Goal: Register for event/course

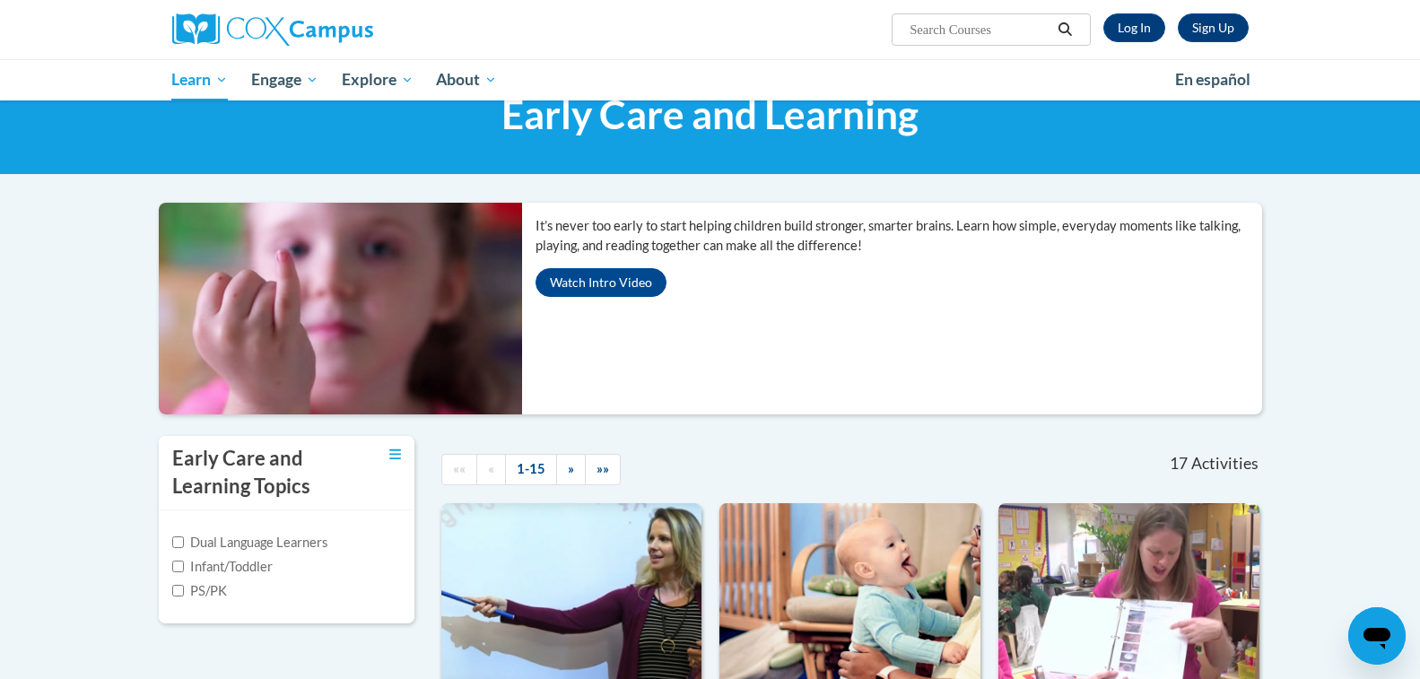
scroll to position [287, 0]
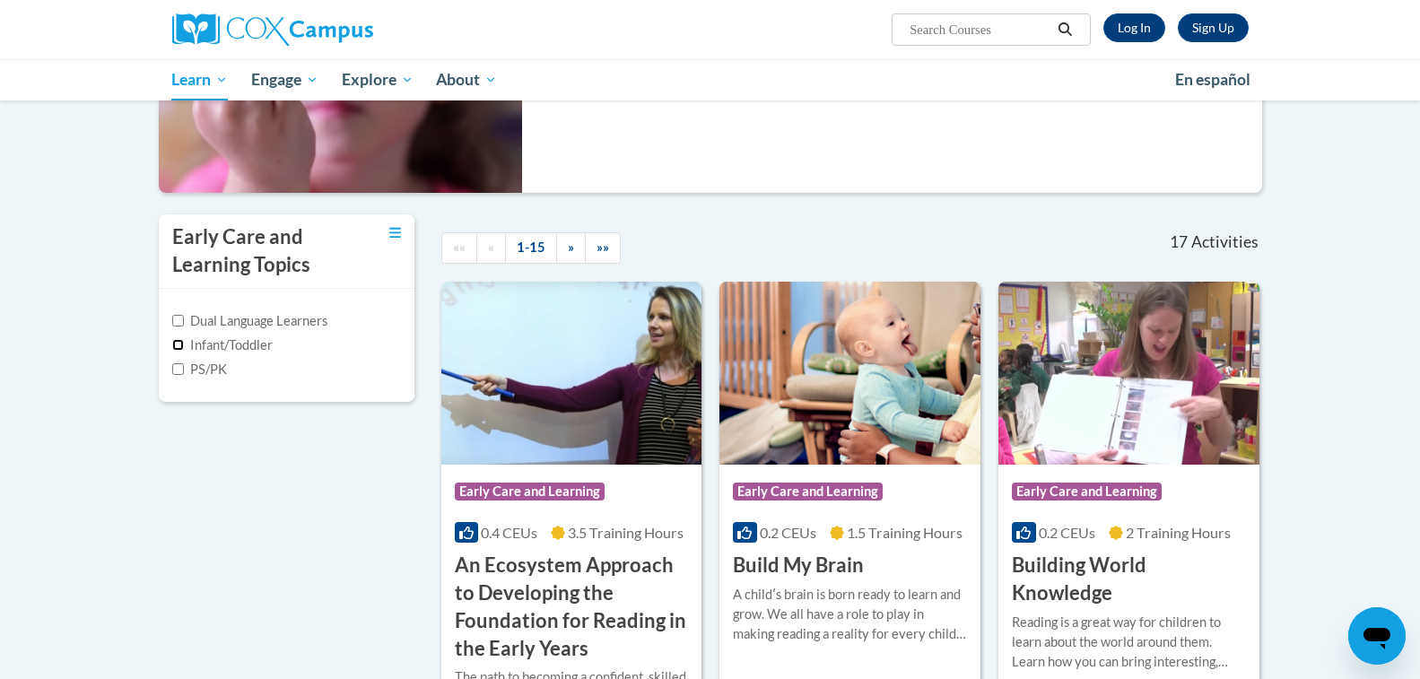
click at [178, 347] on input "Infant/Toddler" at bounding box center [178, 345] width 12 height 12
checkbox input "true"
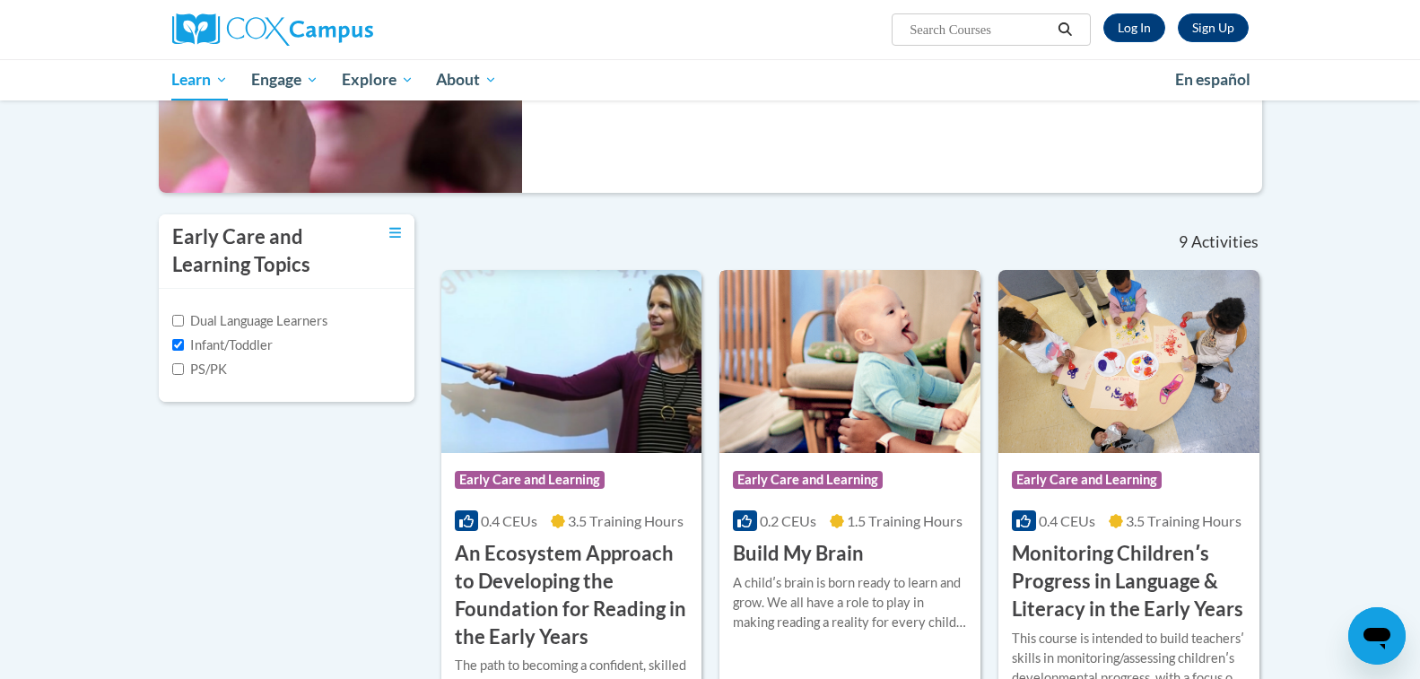
click at [892, 434] on img at bounding box center [849, 361] width 261 height 183
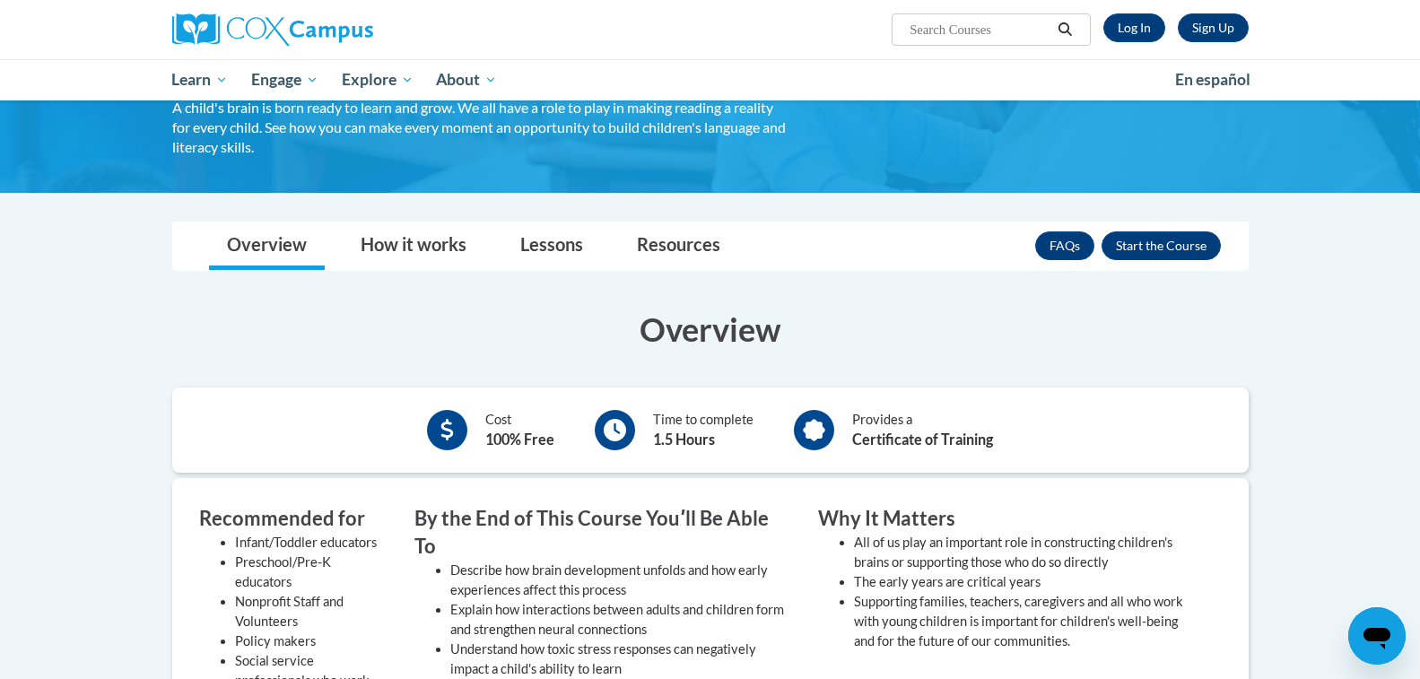
scroll to position [108, 0]
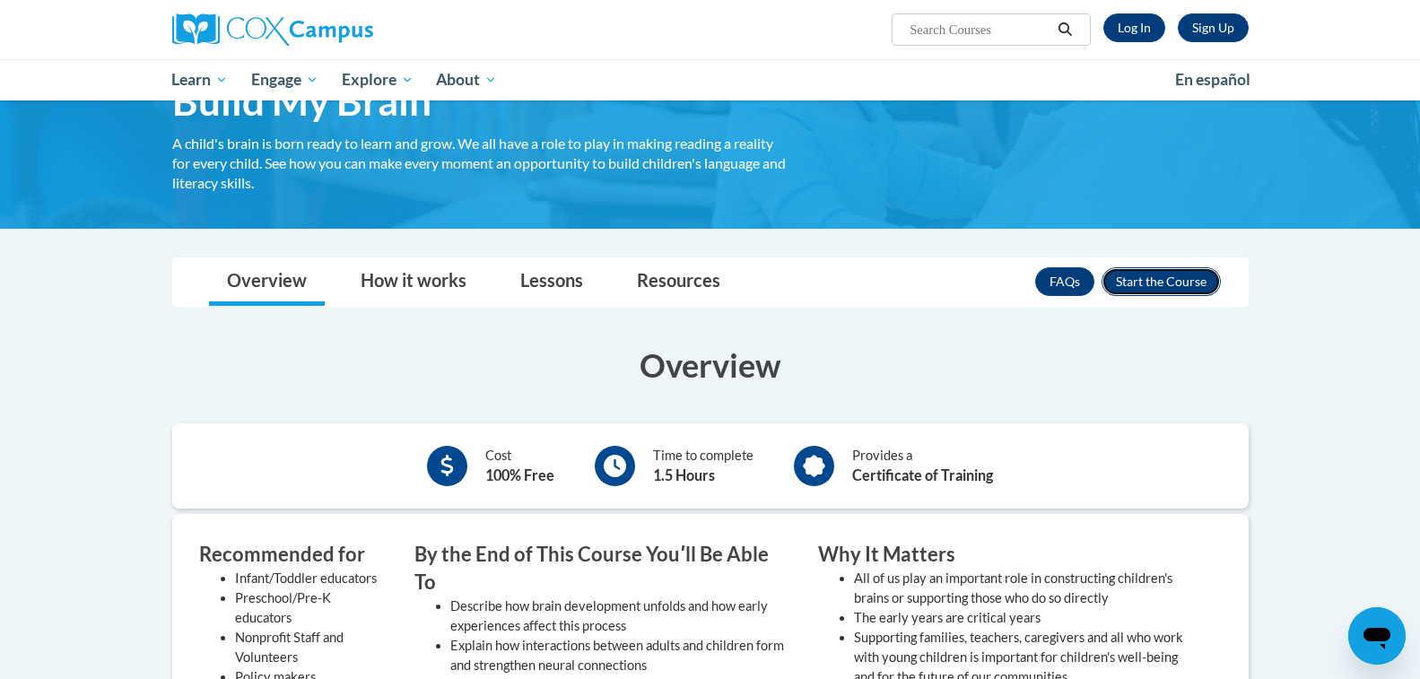
click at [1187, 274] on button "Enroll" at bounding box center [1160, 281] width 119 height 29
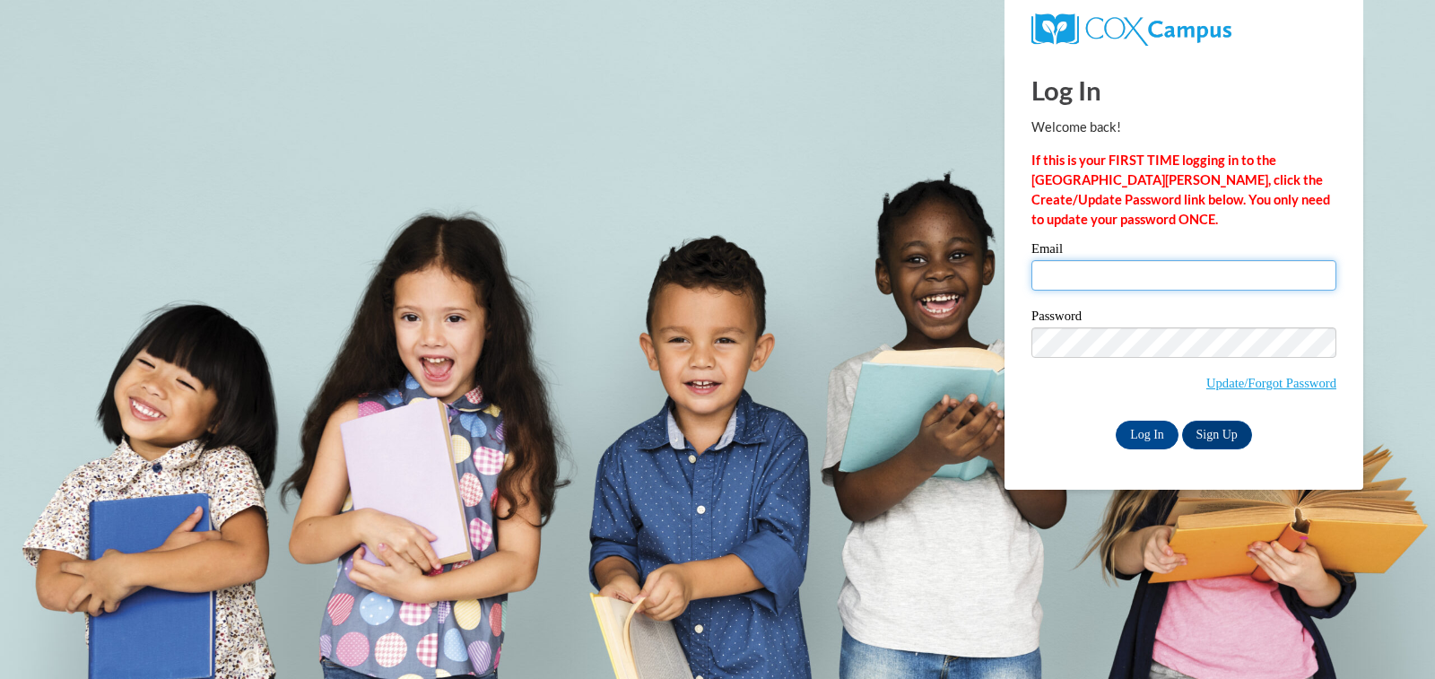
click at [1185, 284] on input "Email" at bounding box center [1183, 275] width 305 height 30
type input "gs.business11@gmail.com"
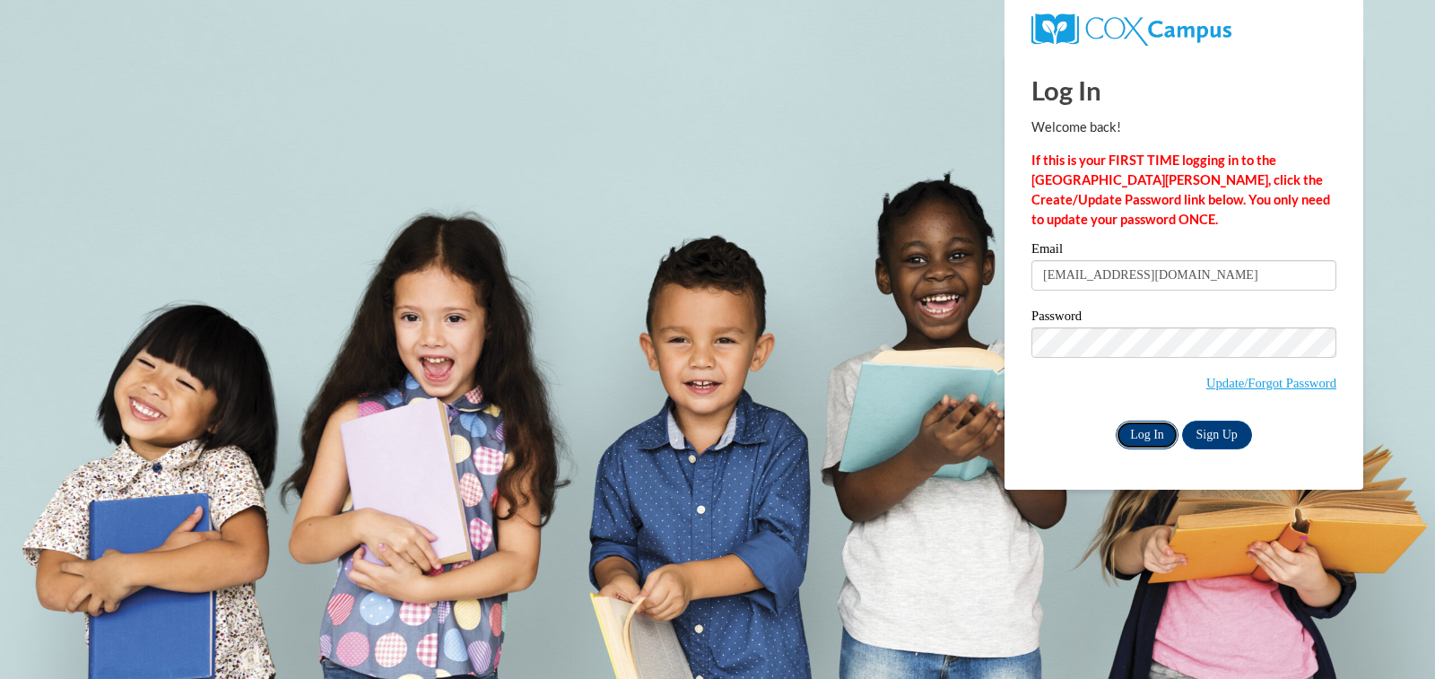
click at [1146, 430] on input "Log In" at bounding box center [1147, 435] width 63 height 29
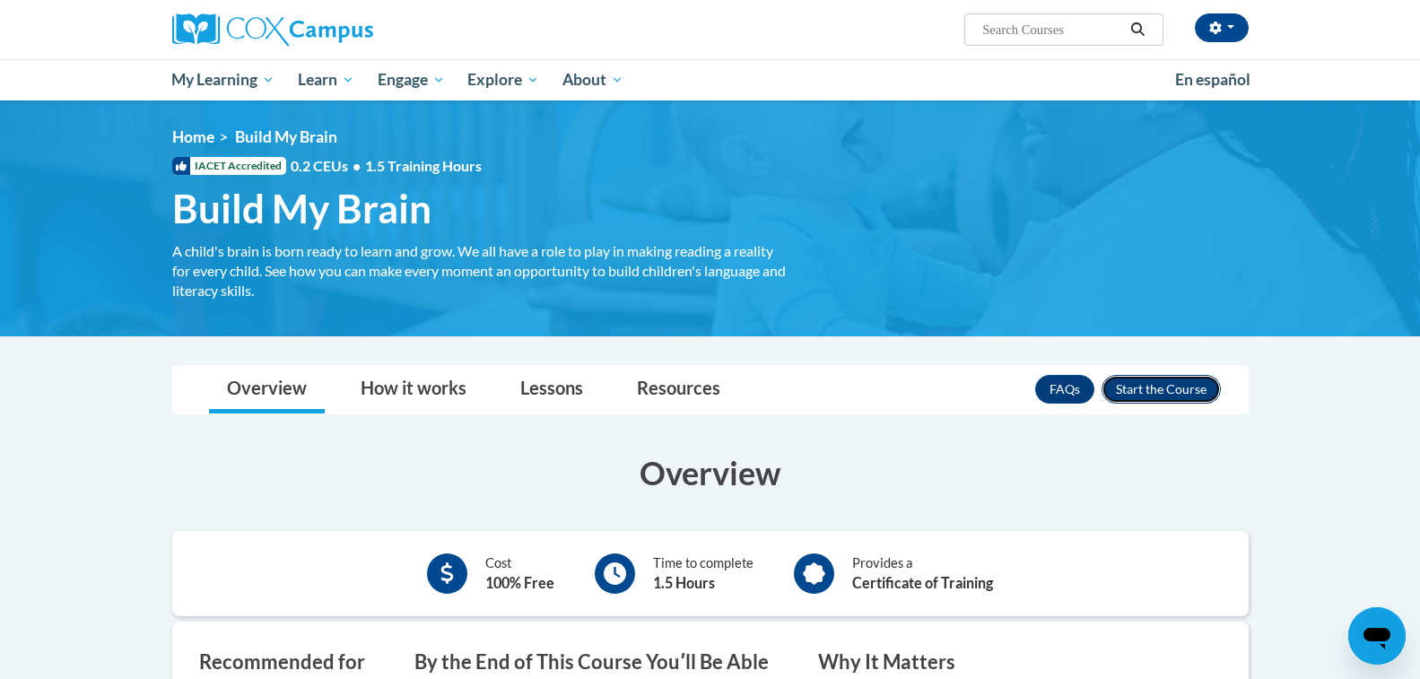
click at [1164, 390] on button "Enroll" at bounding box center [1160, 389] width 119 height 29
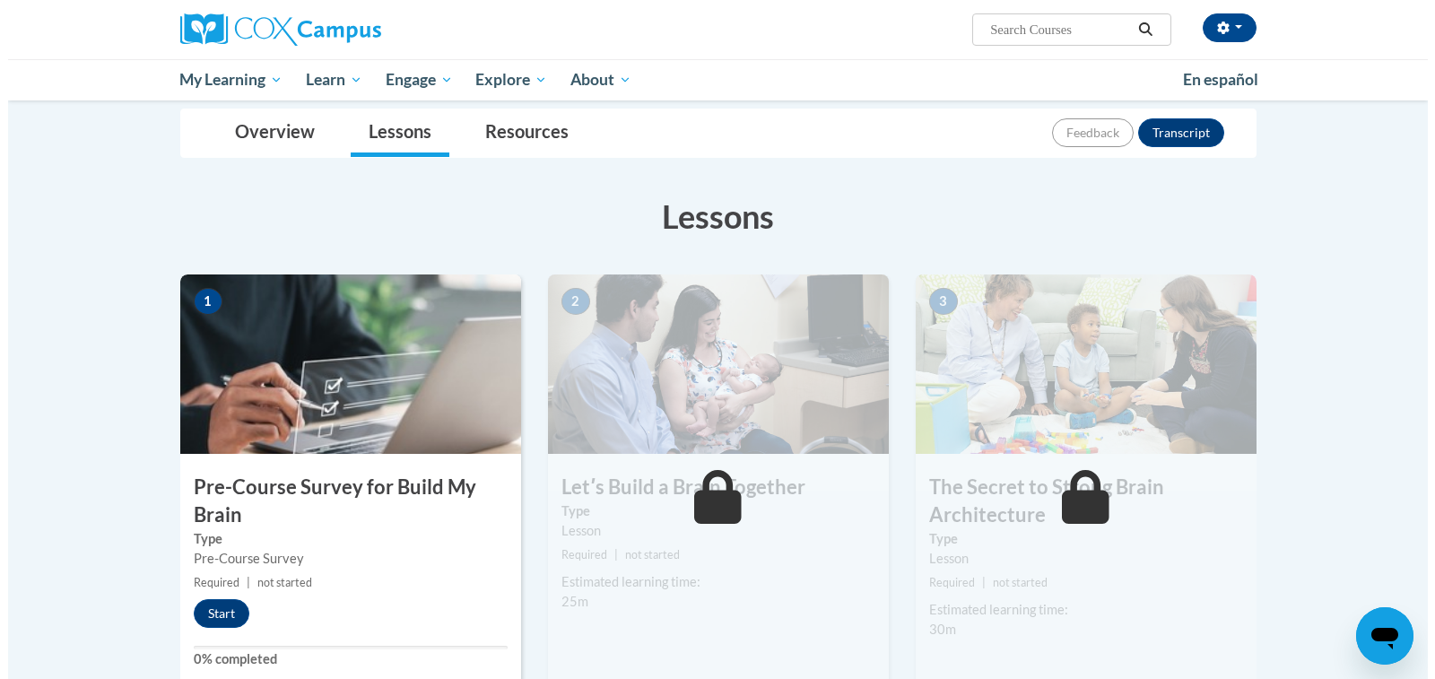
scroll to position [287, 0]
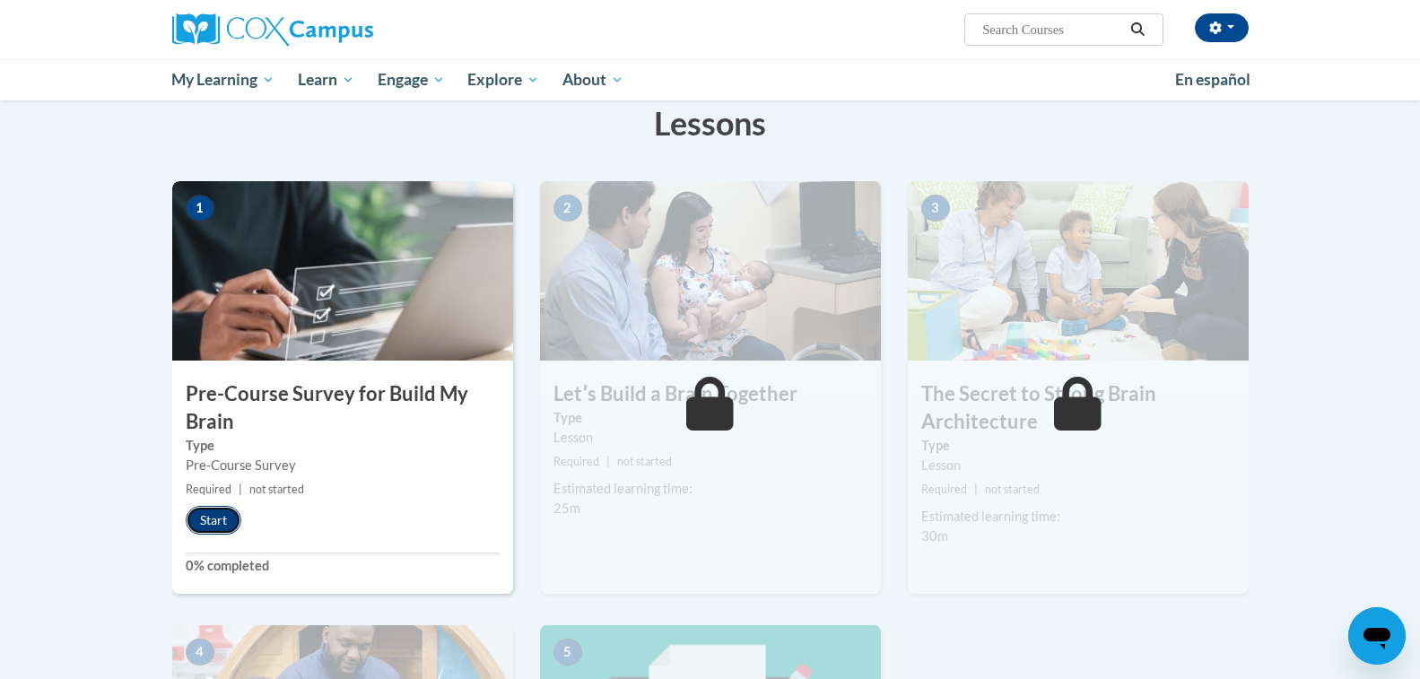
click at [223, 512] on button "Start" at bounding box center [214, 520] width 56 height 29
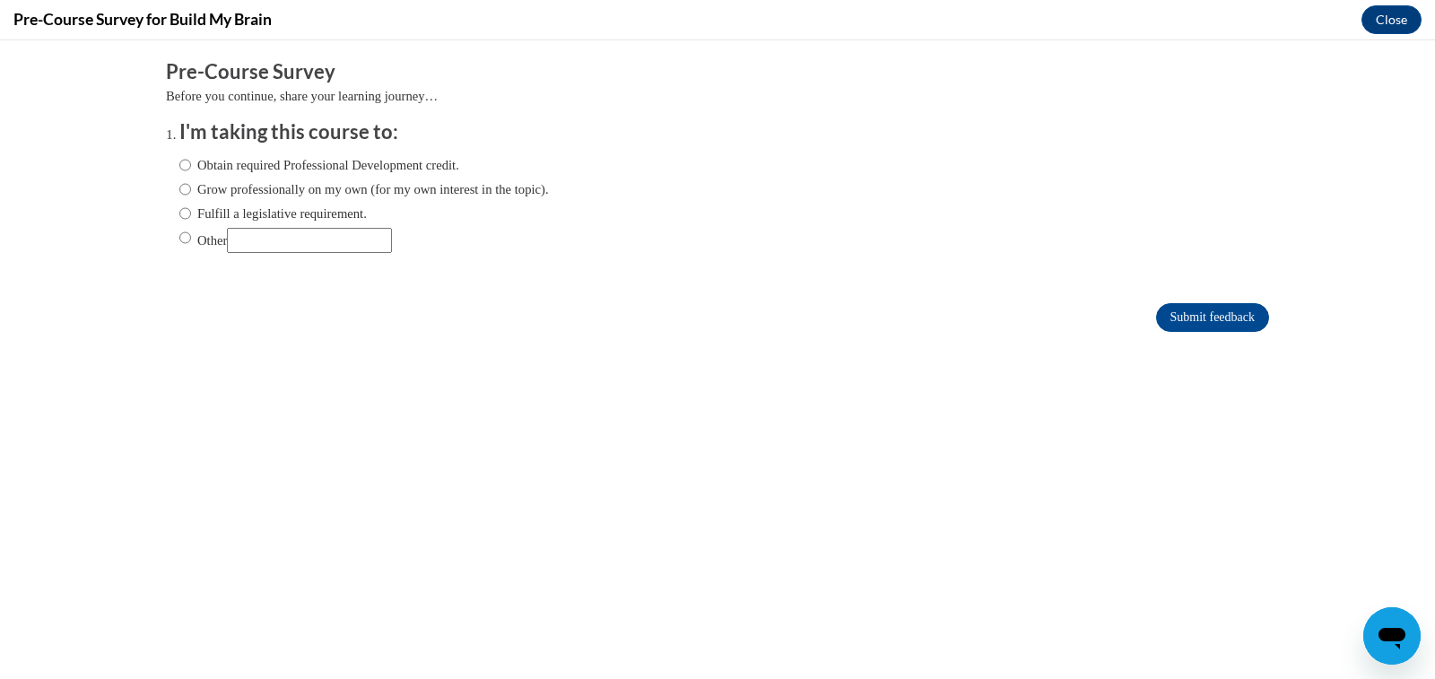
scroll to position [0, 0]
click at [179, 170] on input "Obtain required Professional Development credit." at bounding box center [185, 165] width 12 height 20
radio input "true"
click at [179, 188] on input "Grow professionally on my own (for my own interest in the topic)." at bounding box center [185, 189] width 12 height 20
radio input "true"
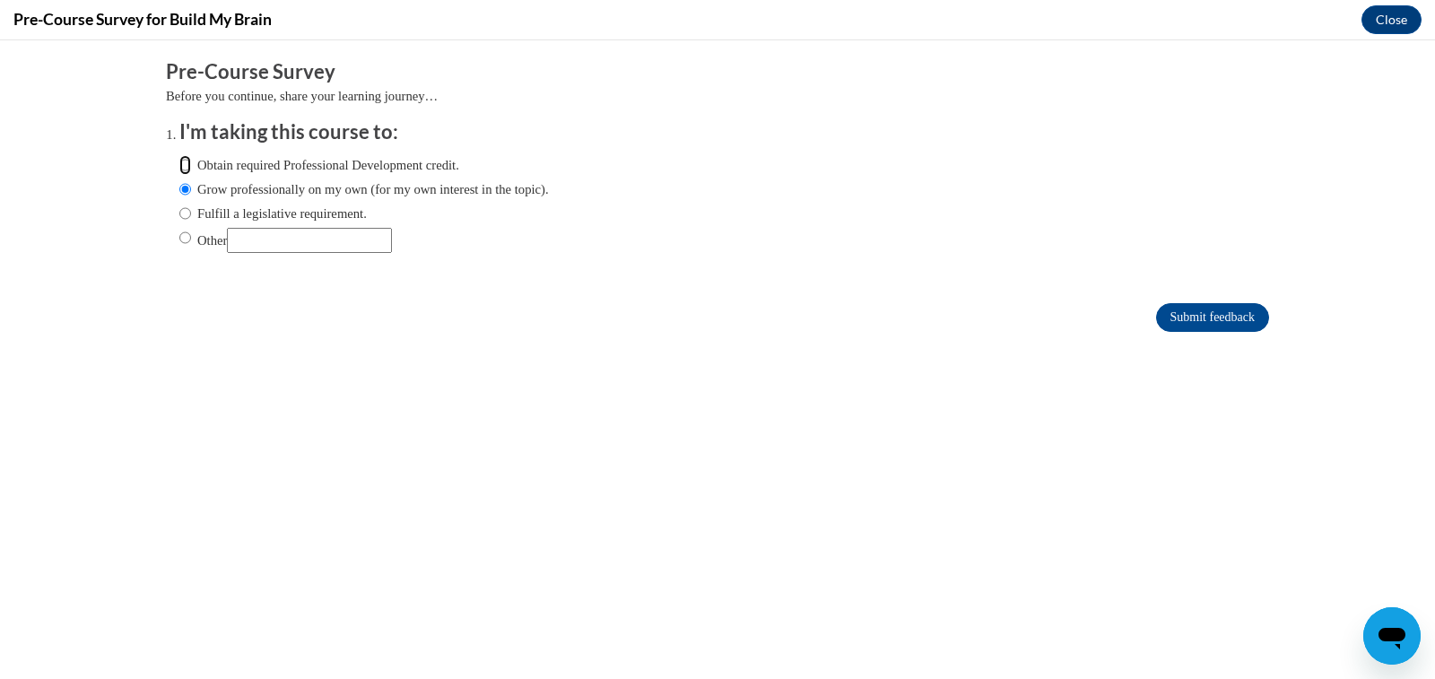
click at [179, 166] on input "Obtain required Professional Development credit." at bounding box center [185, 165] width 12 height 20
radio input "true"
click at [1170, 316] on input "Submit feedback" at bounding box center [1212, 317] width 113 height 29
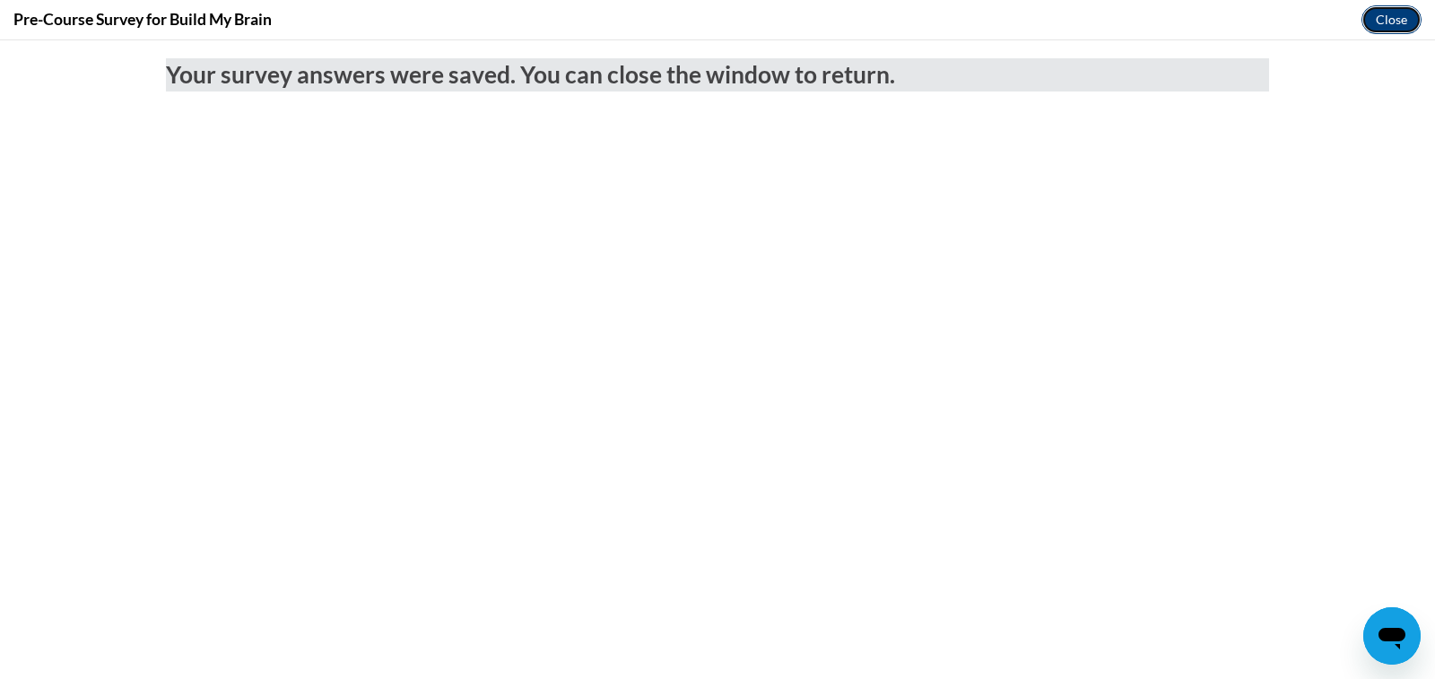
click at [1392, 17] on button "Close" at bounding box center [1392, 19] width 60 height 29
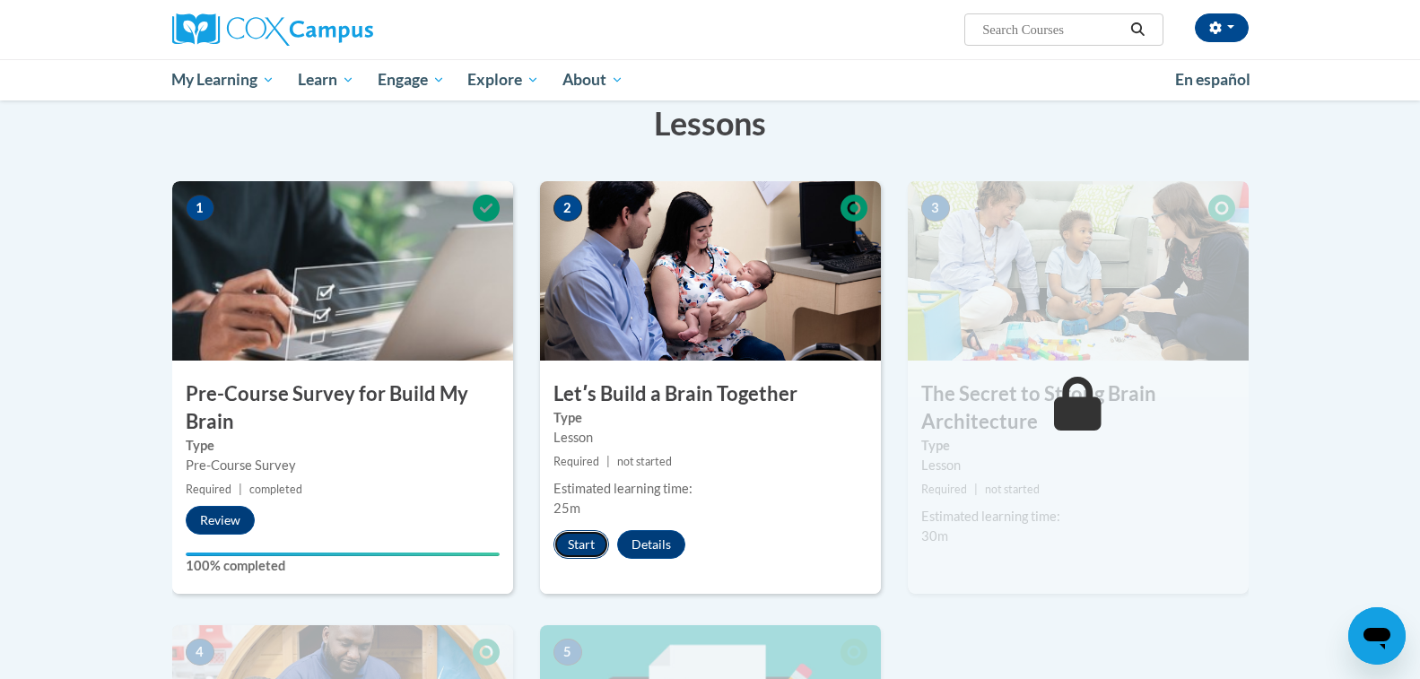
click at [587, 542] on button "Start" at bounding box center [581, 544] width 56 height 29
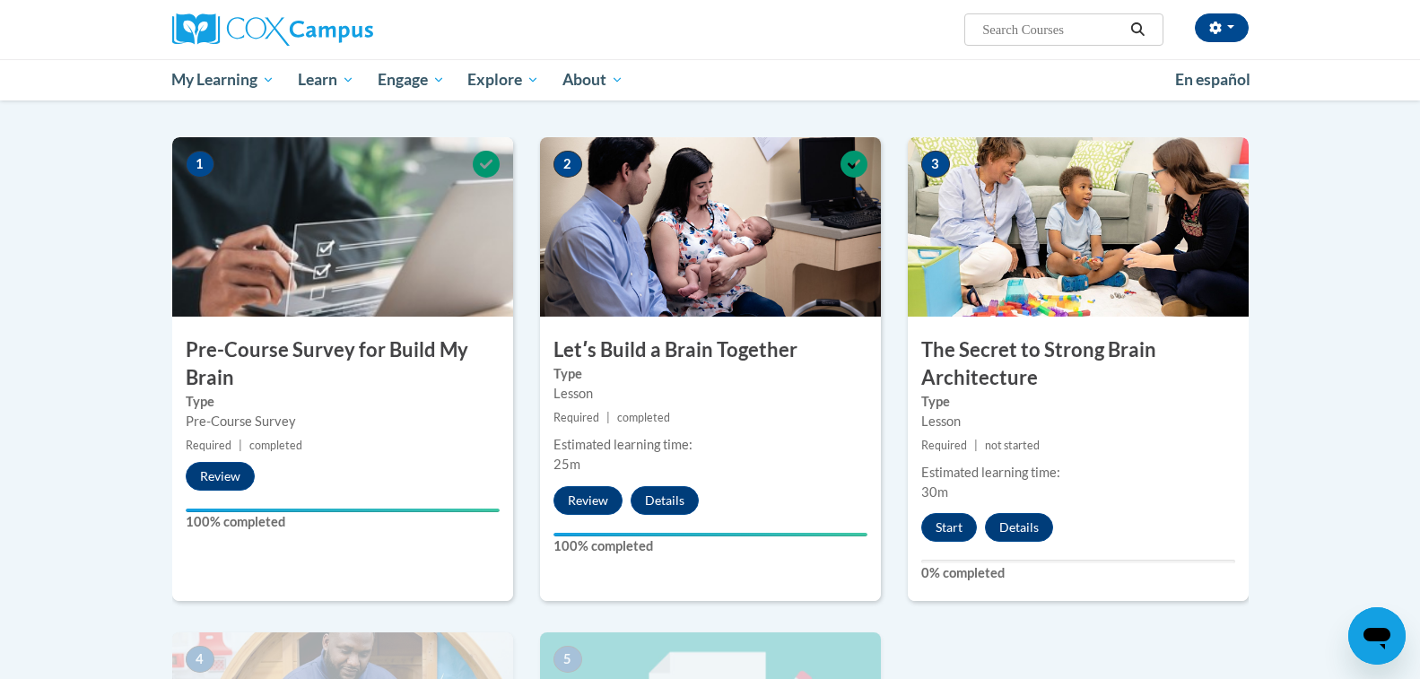
scroll to position [323, 0]
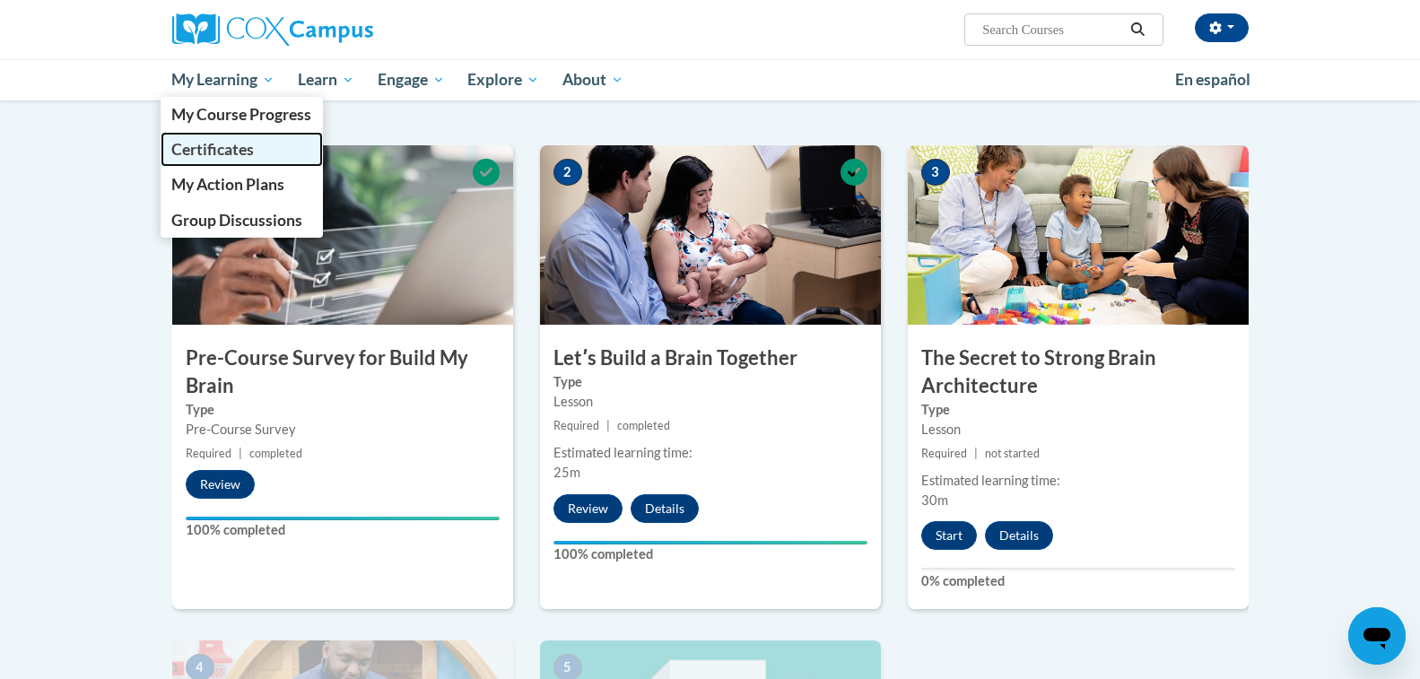
click at [239, 147] on span "Certificates" at bounding box center [212, 149] width 83 height 19
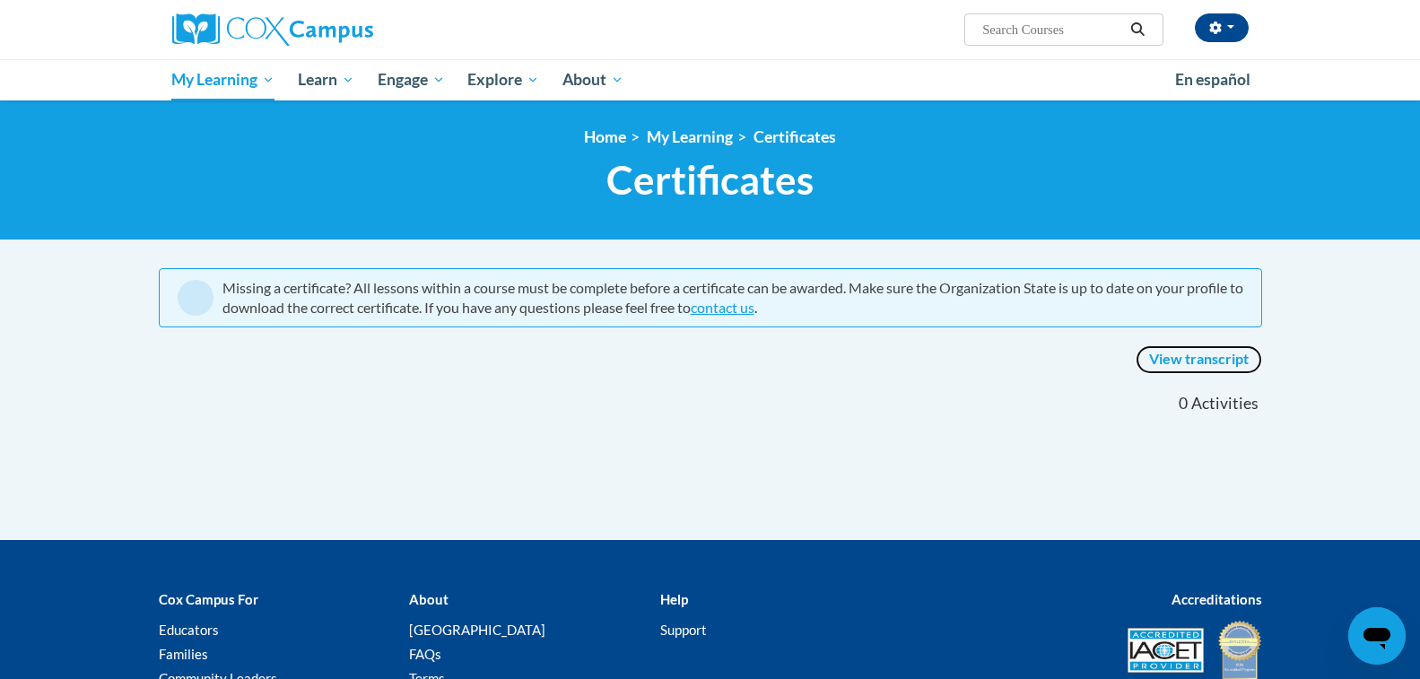
click at [1202, 360] on link "View transcript" at bounding box center [1198, 359] width 126 height 29
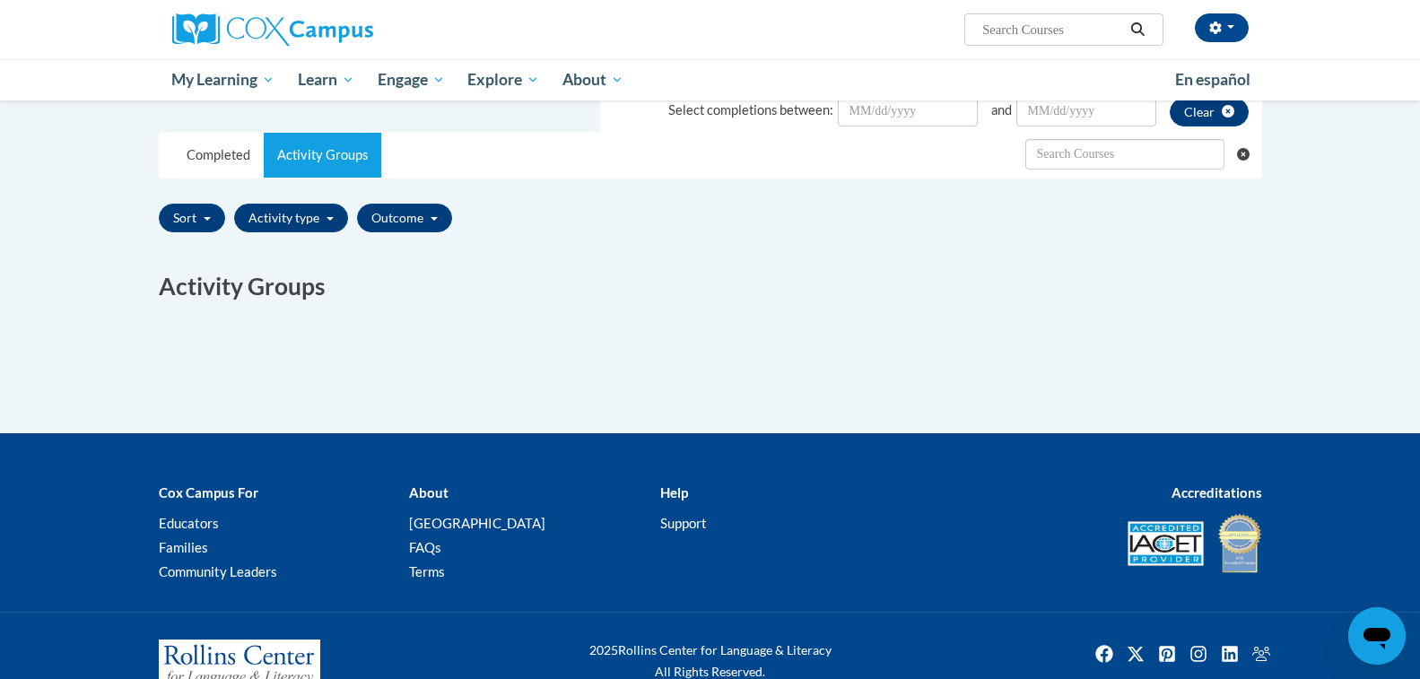
scroll to position [377, 0]
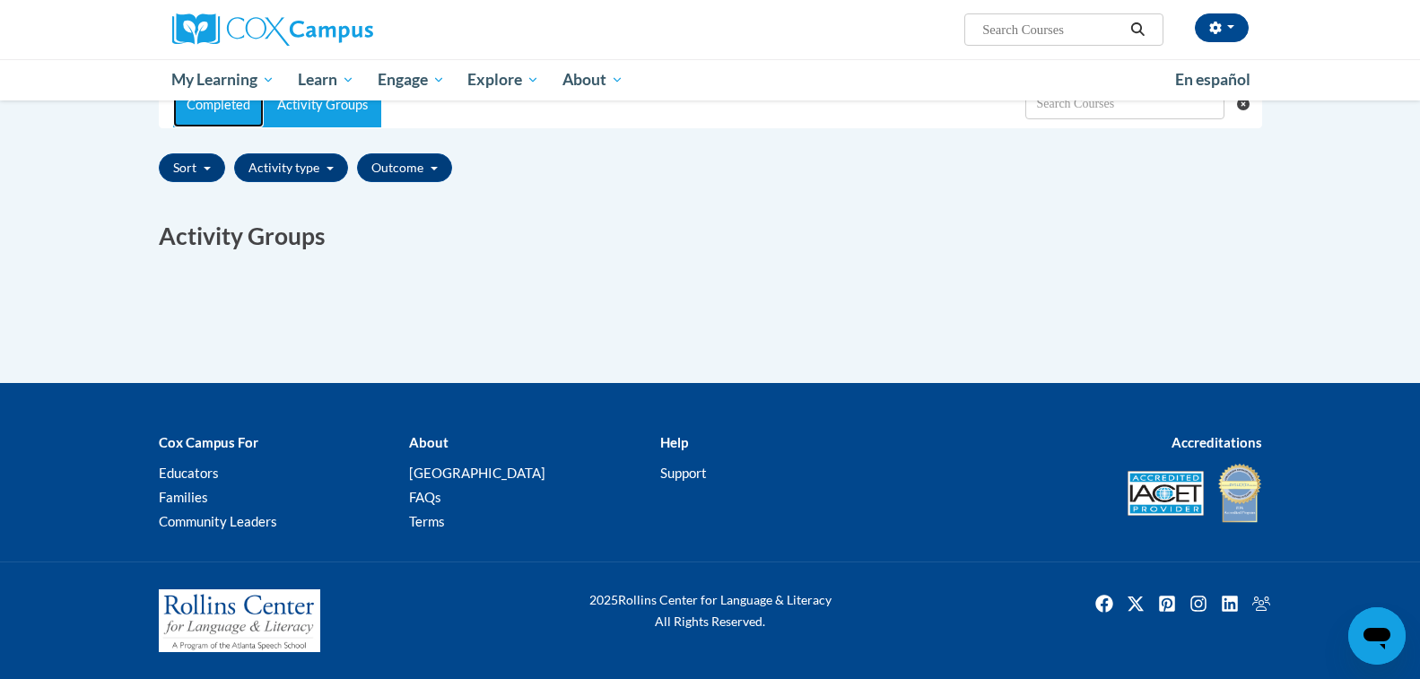
click at [198, 113] on link "Completed" at bounding box center [218, 105] width 91 height 45
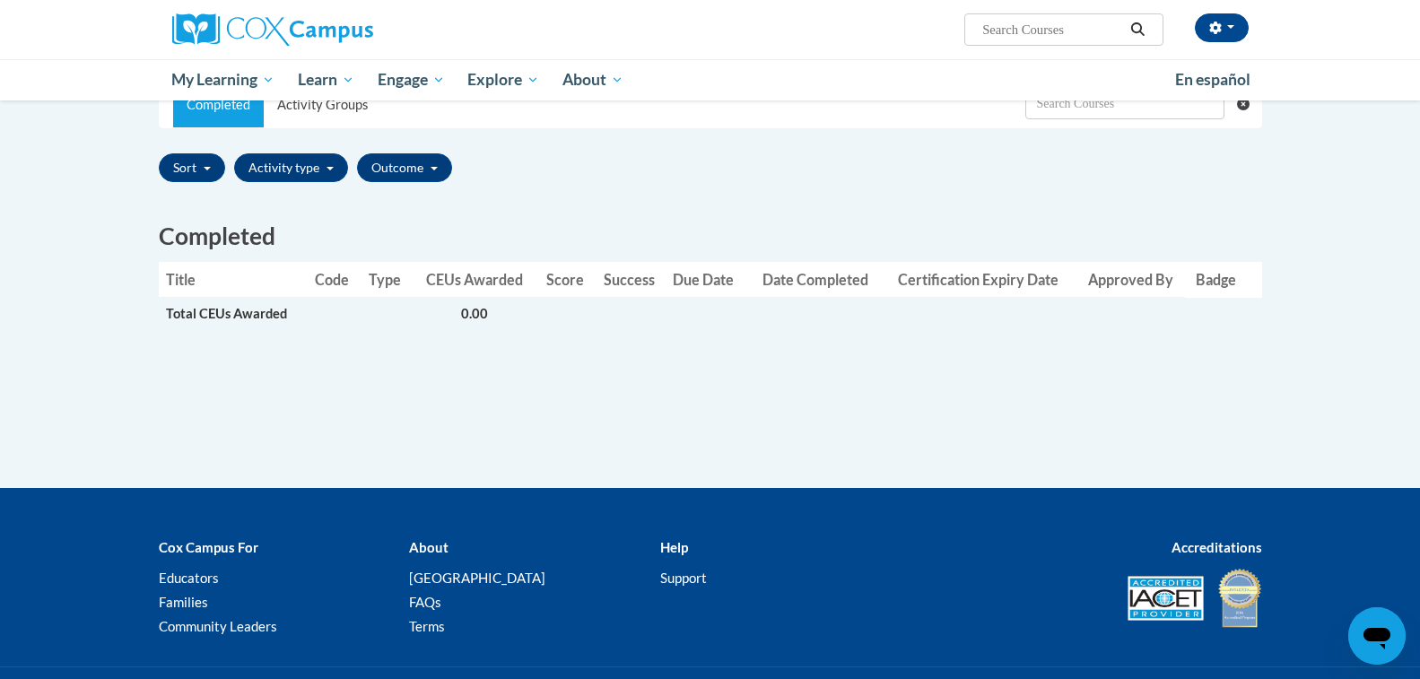
click at [105, 216] on body "Gabriela Sanchez (Eastern Daylight Time GMT-0400 ) My Profile Inbox My Transcri…" at bounding box center [710, 203] width 1420 height 1161
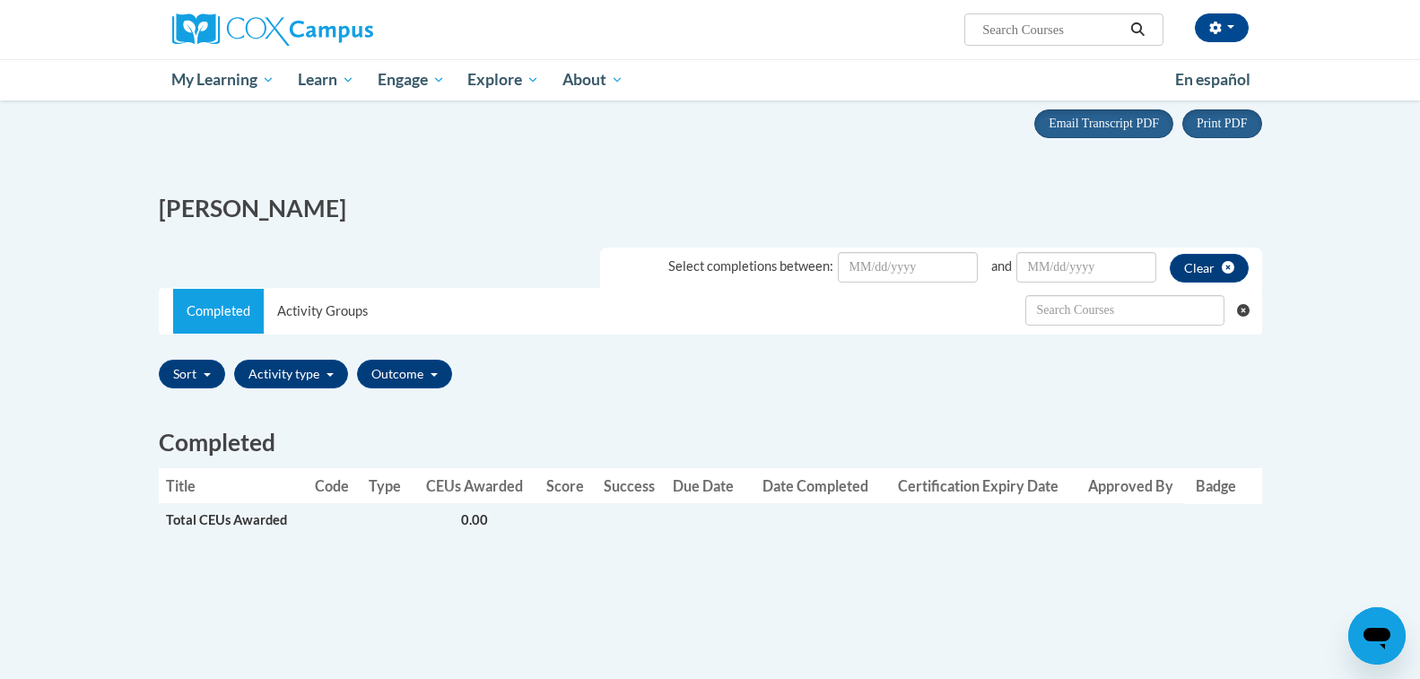
scroll to position [161, 0]
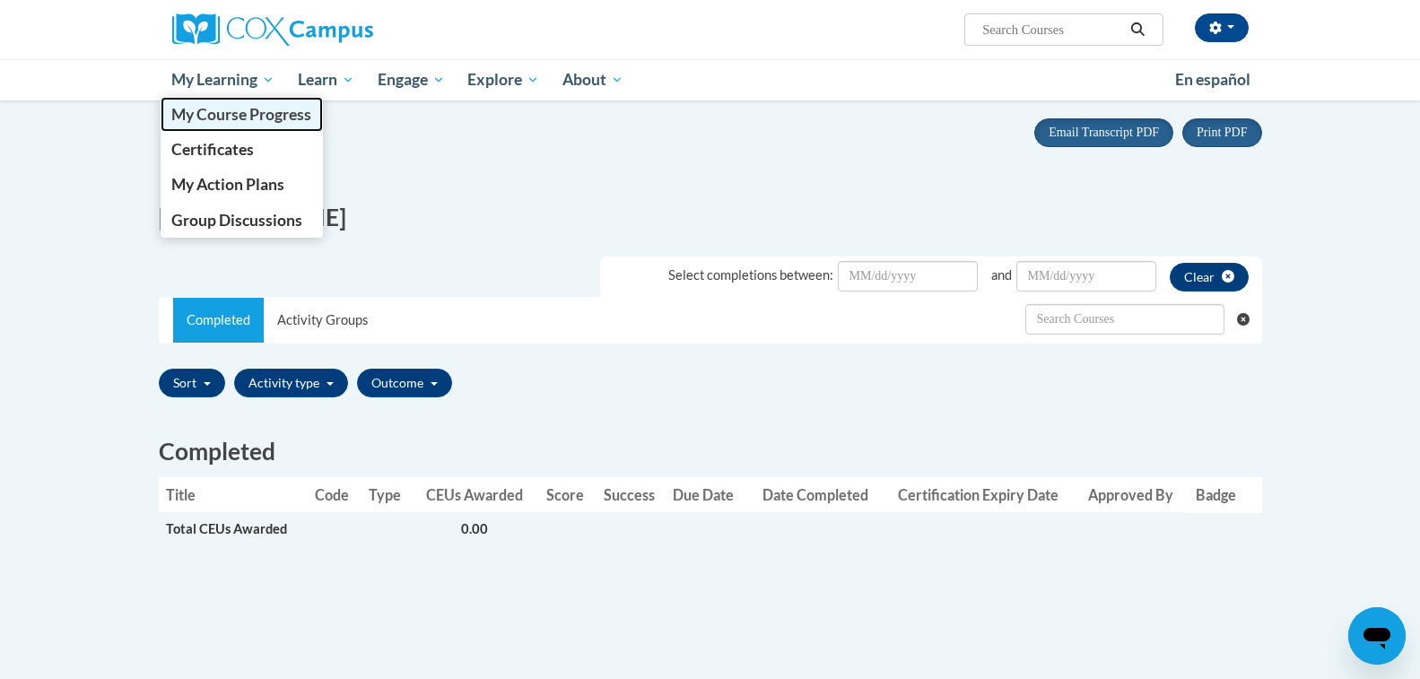
click at [278, 115] on span "My Course Progress" at bounding box center [241, 114] width 140 height 19
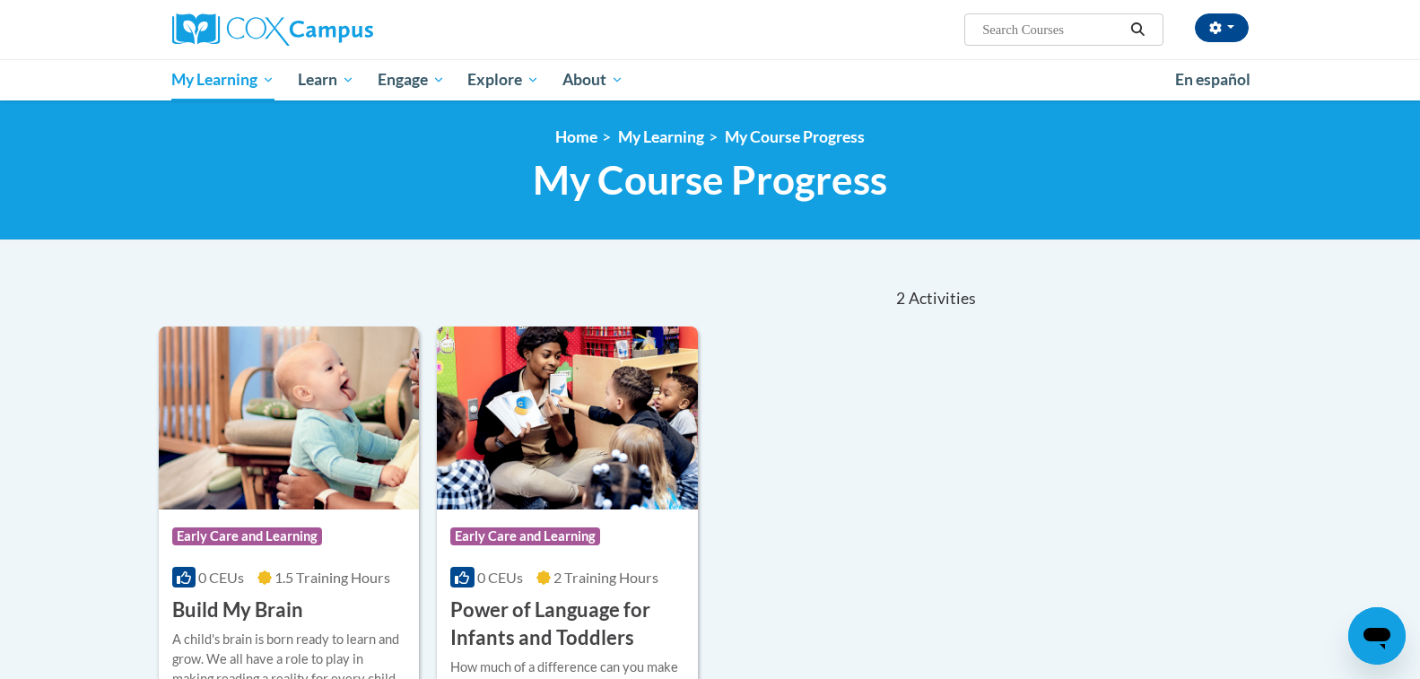
click at [430, 242] on body "[PERSON_NAME] (Eastern Daylight Time GMT-0400 ) My Profile Inbox My Transcripts…" at bounding box center [710, 593] width 1420 height 1187
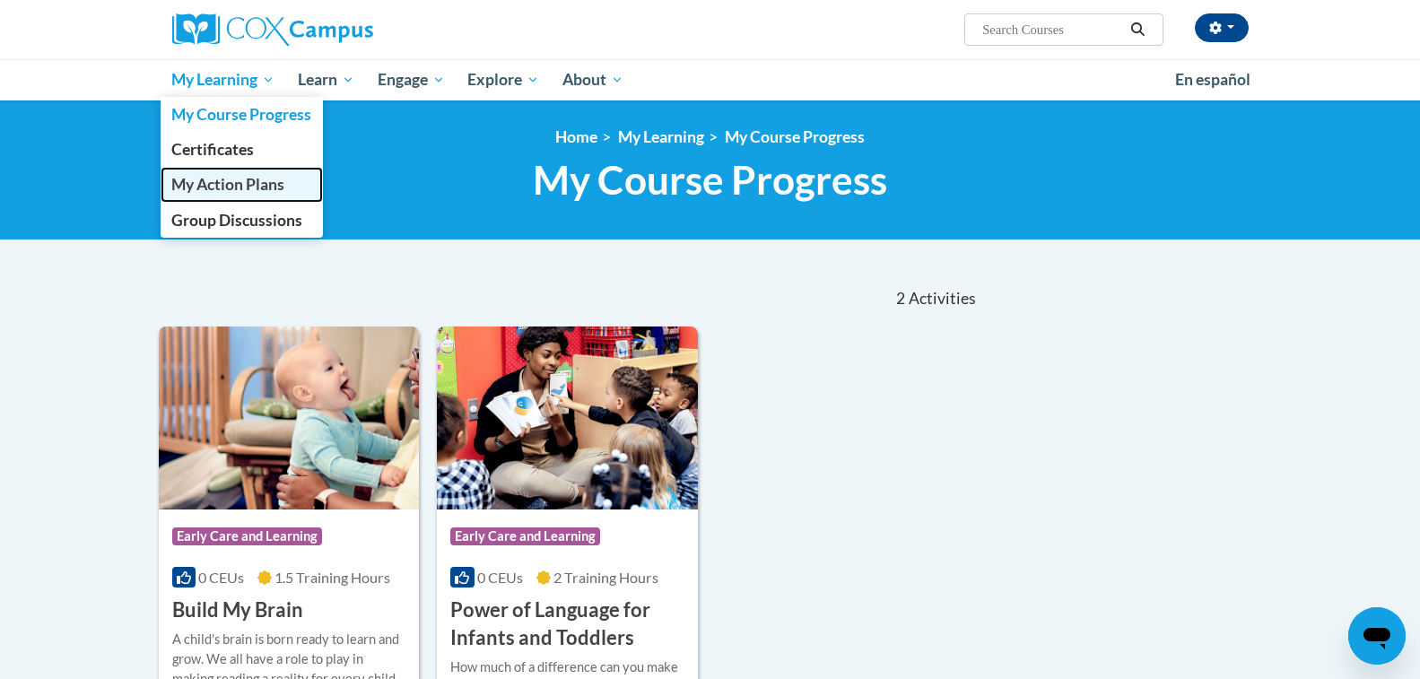
click at [294, 192] on link "My Action Plans" at bounding box center [242, 184] width 163 height 35
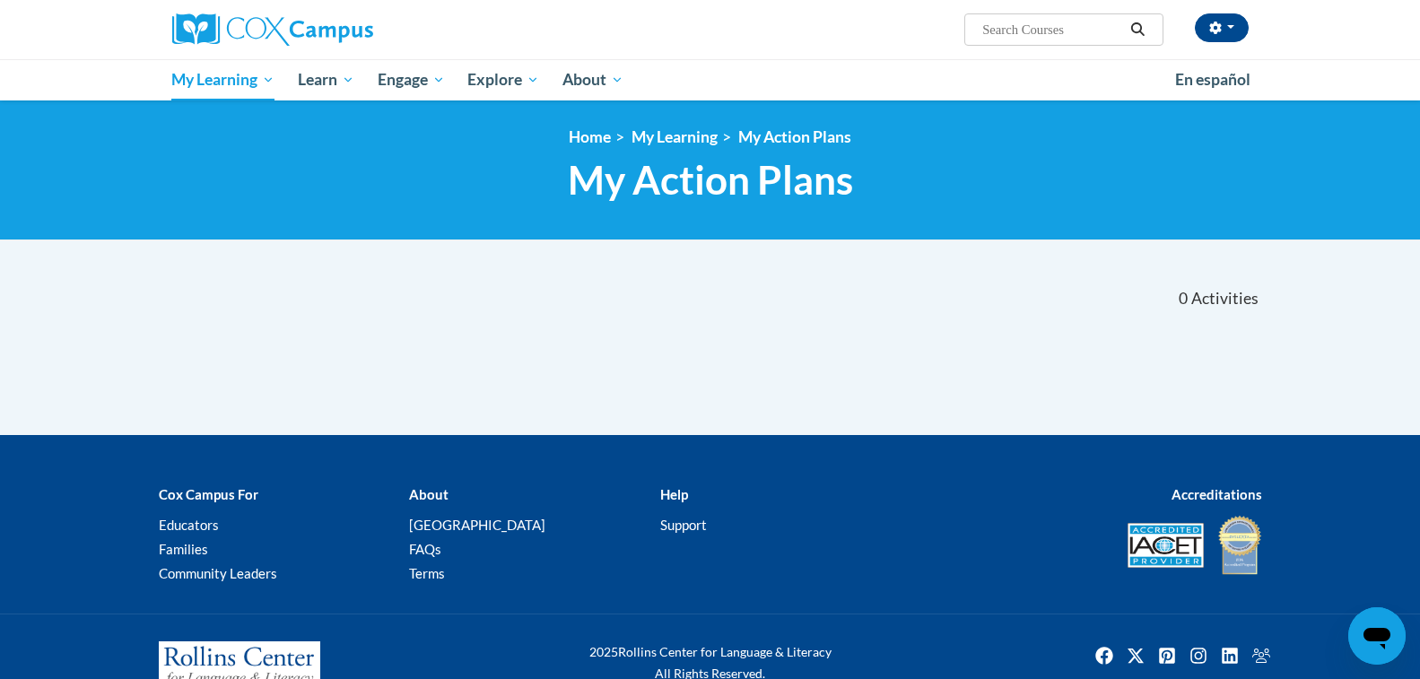
click at [304, 297] on nav "«« « 1-0 » »» 0 Activities CEUs" at bounding box center [710, 299] width 1130 height 56
click at [1379, 635] on icon "Open messaging window" at bounding box center [1376, 639] width 27 height 22
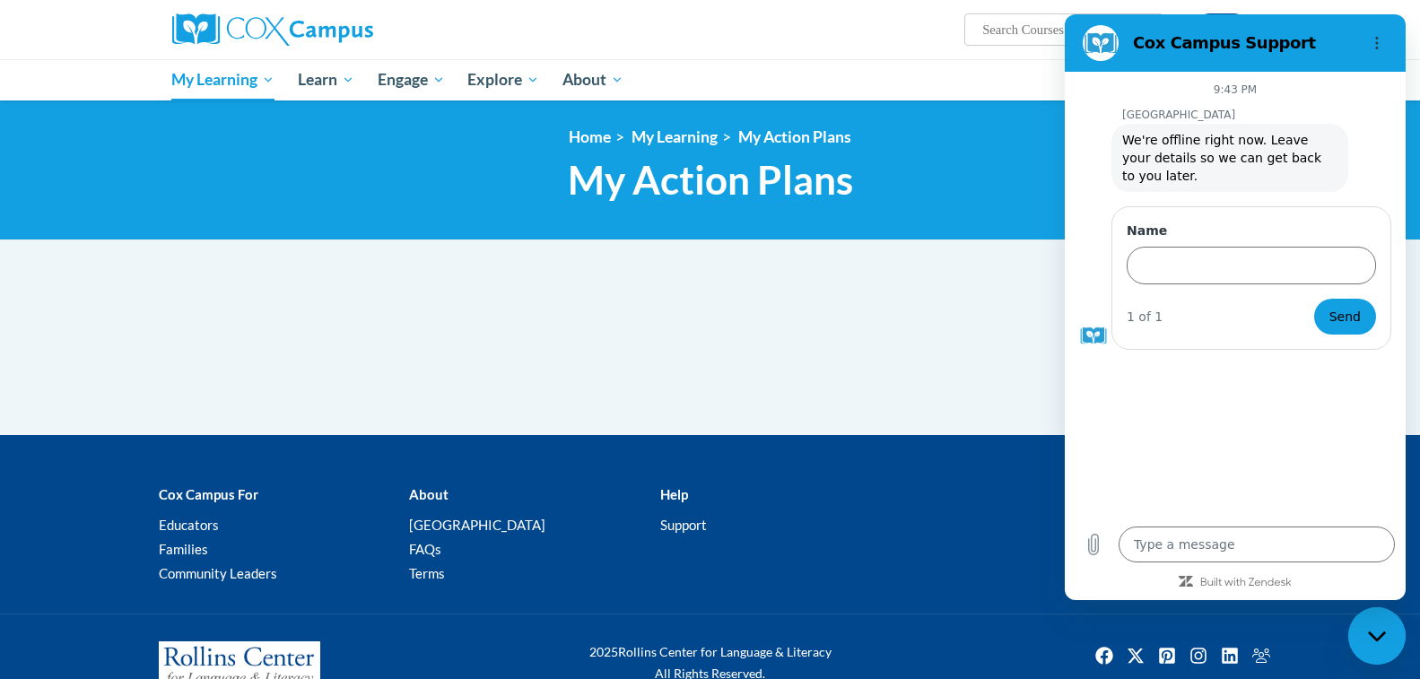
click at [1370, 629] on div "Close messaging window" at bounding box center [1377, 636] width 54 height 54
type textarea "x"
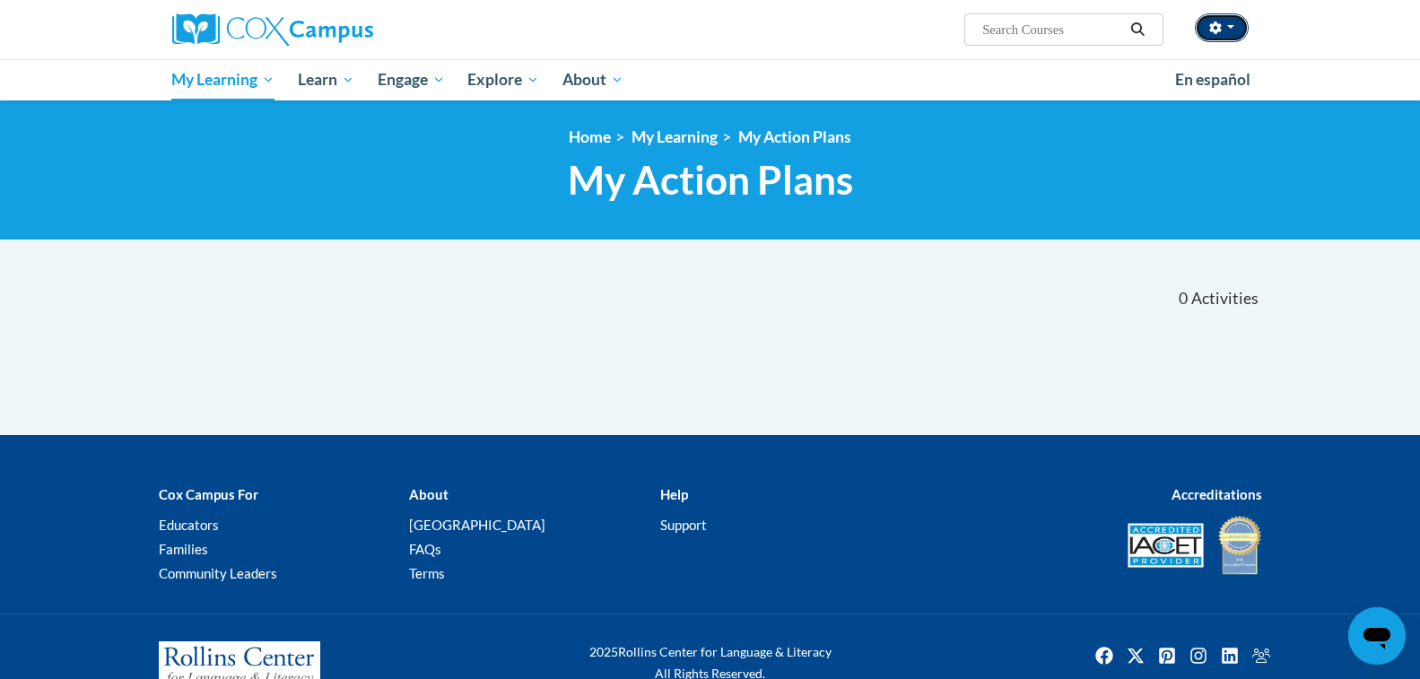
click at [1230, 23] on button "button" at bounding box center [1222, 27] width 54 height 29
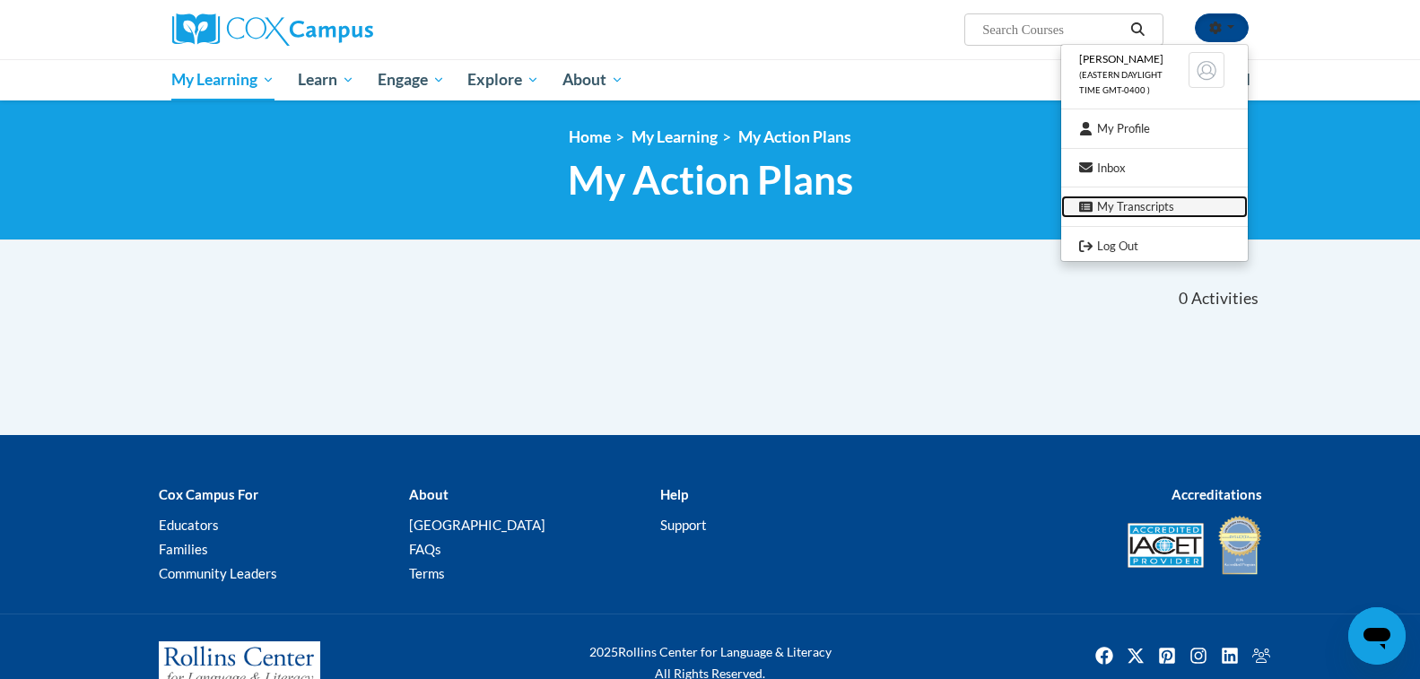
click at [1145, 212] on link "My Transcripts" at bounding box center [1154, 207] width 187 height 22
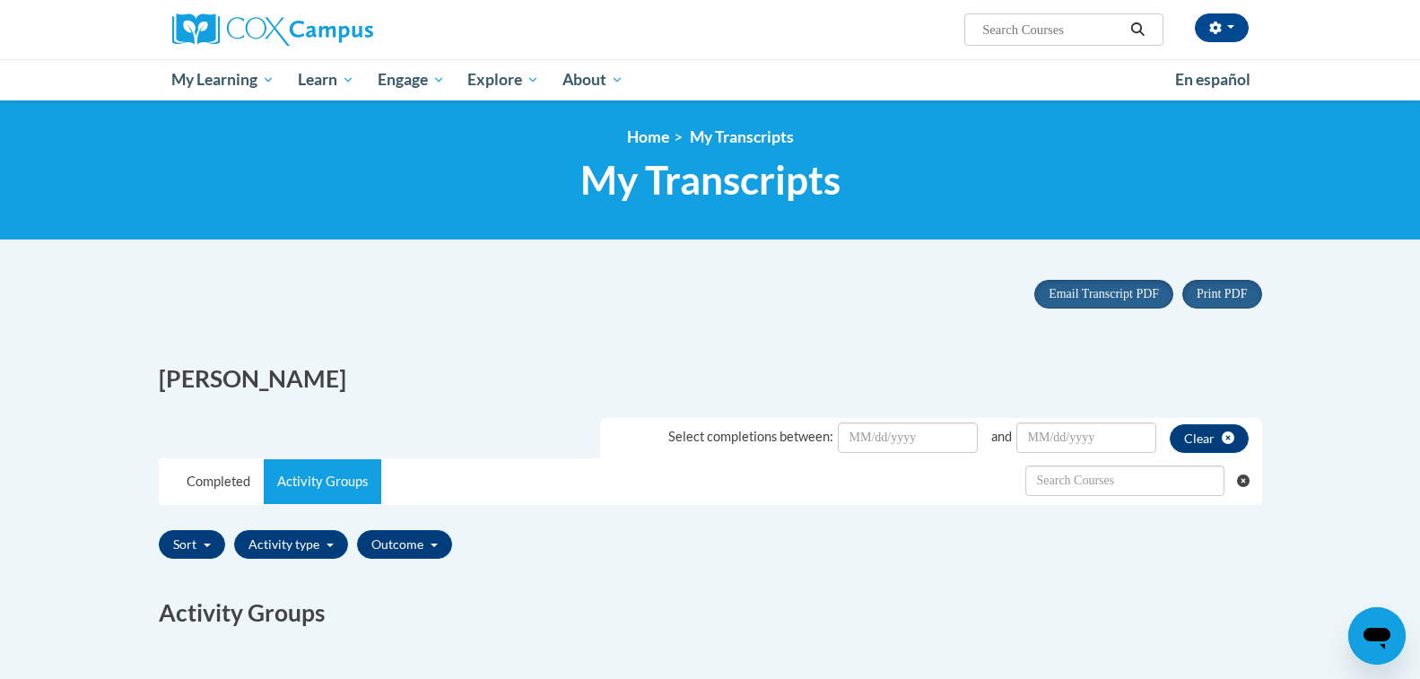
click at [461, 350] on div "[PERSON_NAME]" at bounding box center [427, 374] width 565 height 60
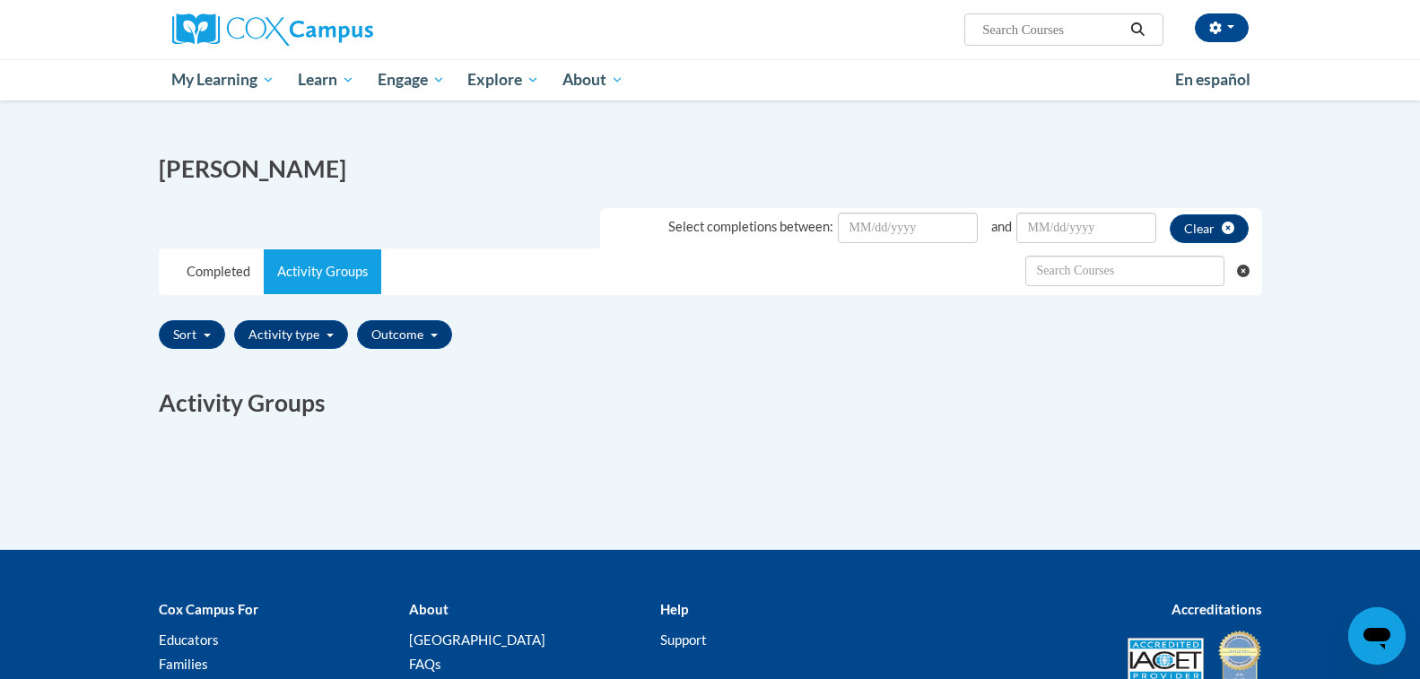
scroll to position [251, 0]
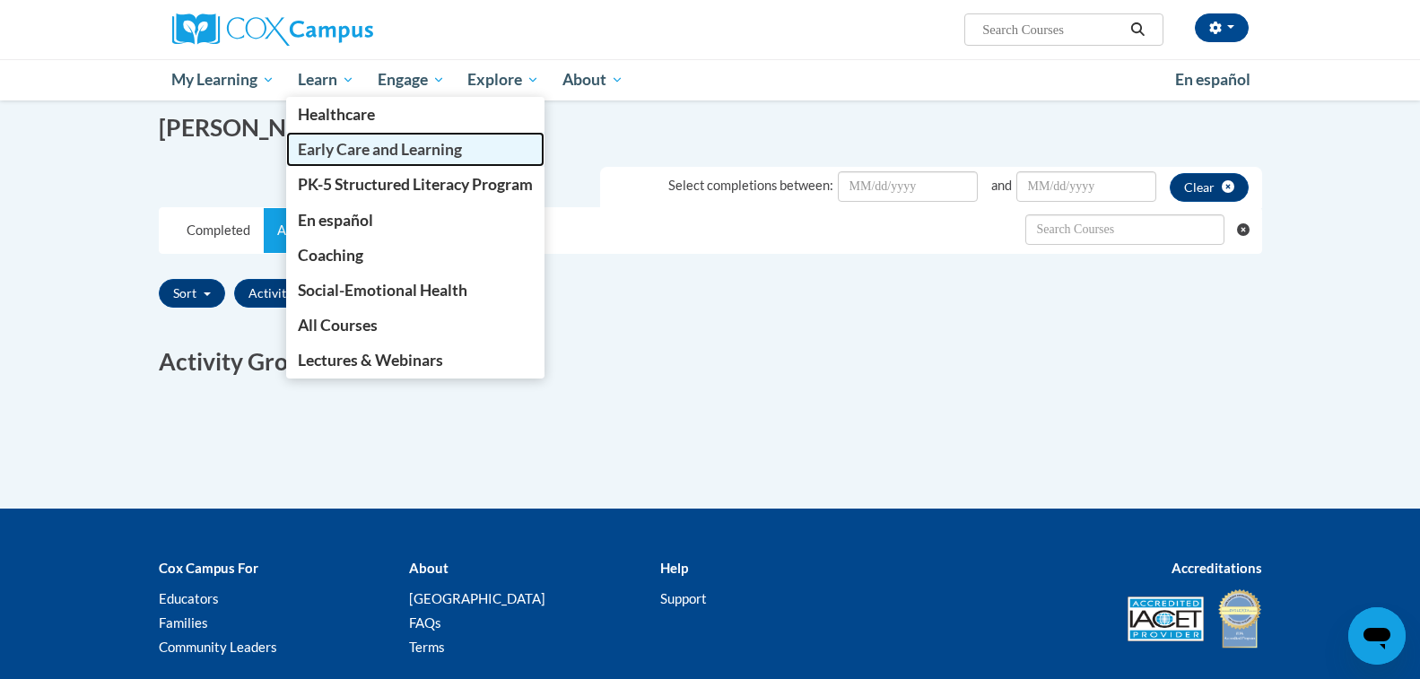
click at [369, 161] on link "Early Care and Learning" at bounding box center [415, 149] width 258 height 35
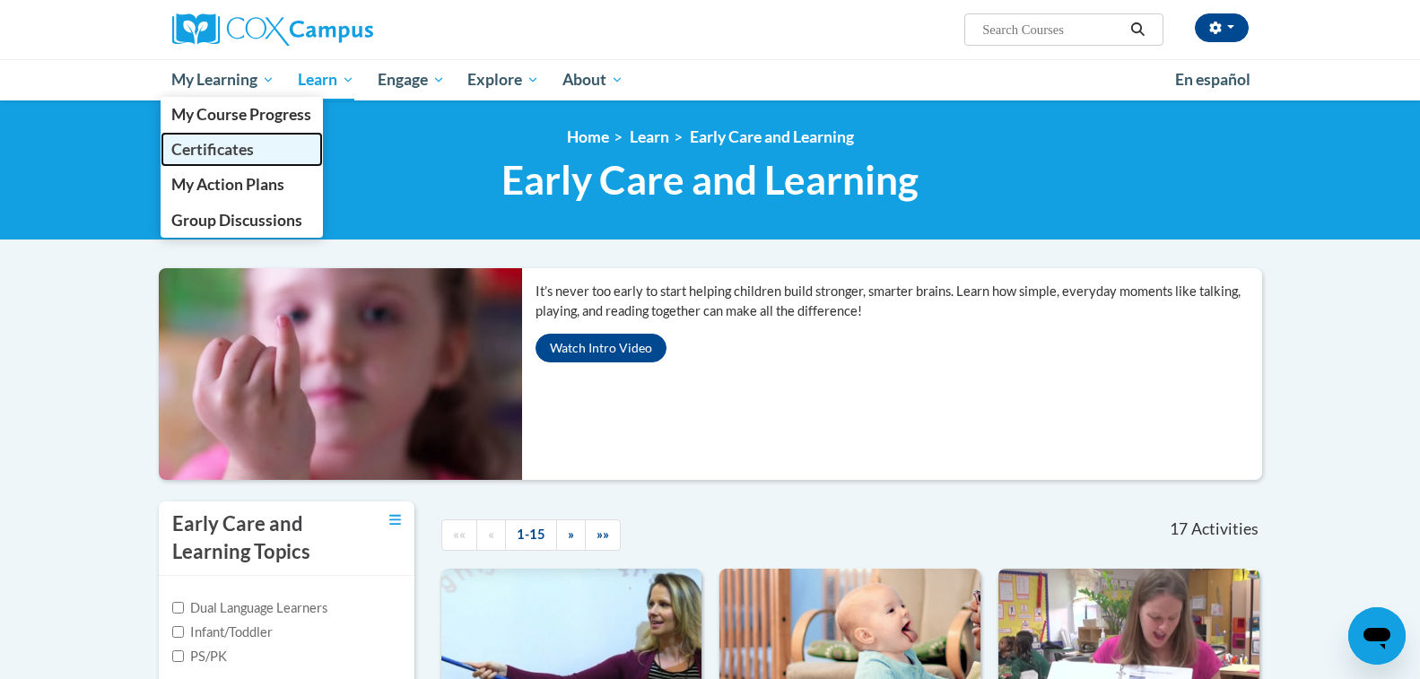
click at [237, 153] on span "Certificates" at bounding box center [212, 149] width 83 height 19
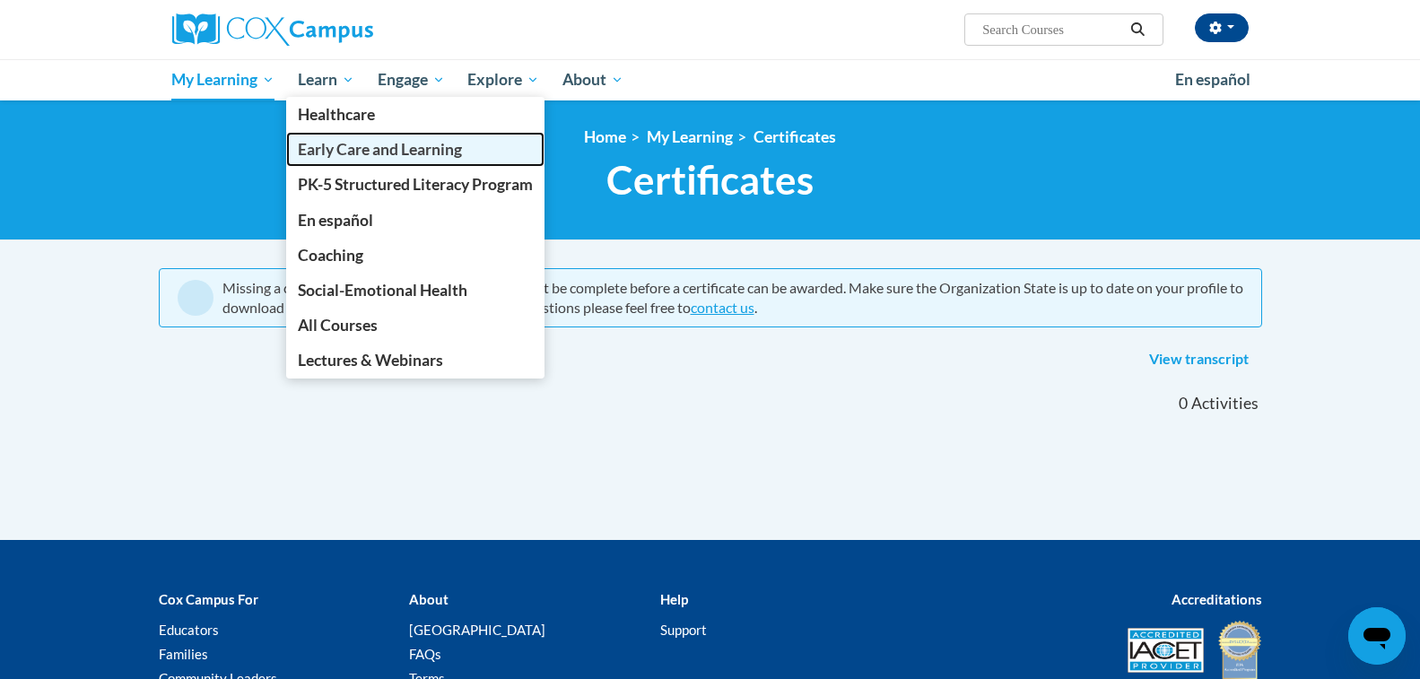
click at [375, 152] on span "Early Care and Learning" at bounding box center [380, 149] width 164 height 19
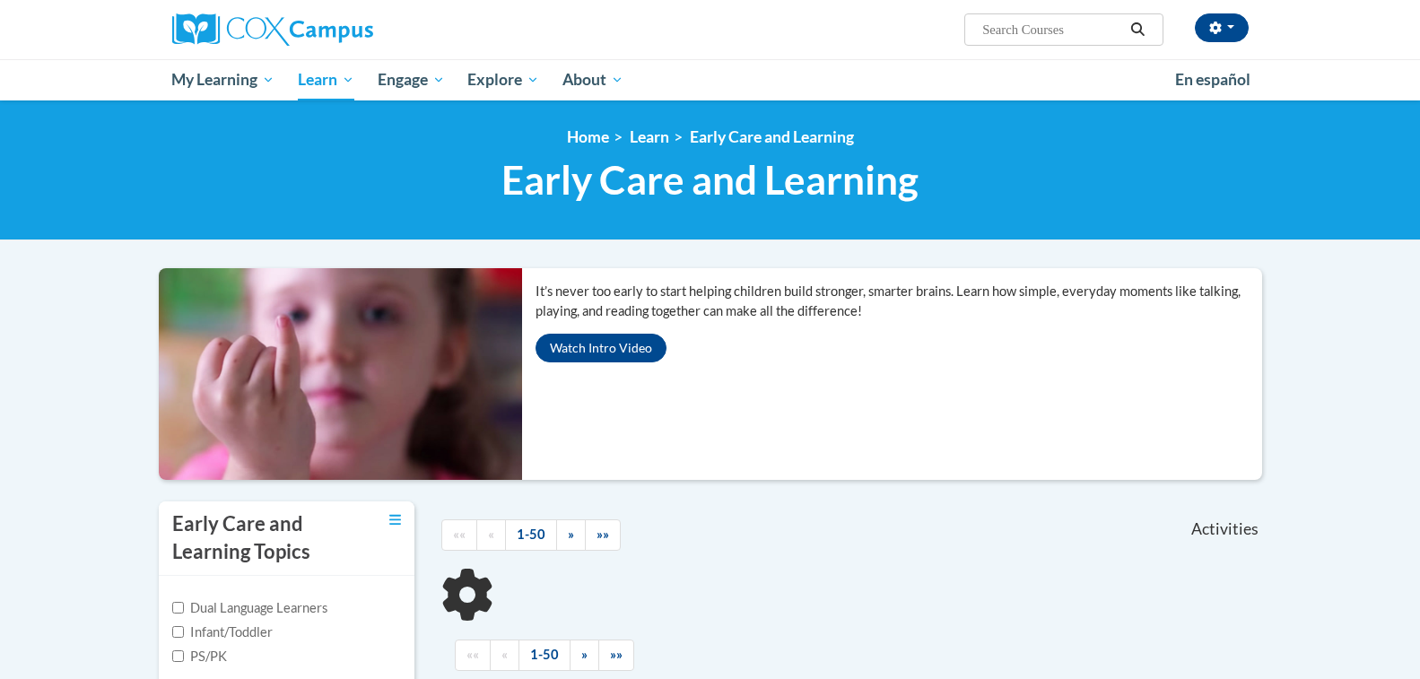
click at [101, 411] on body "Gabriela Sanchez (Eastern Daylight Time GMT-0400 ) My Profile Inbox My Transcri…" at bounding box center [710, 568] width 1420 height 1136
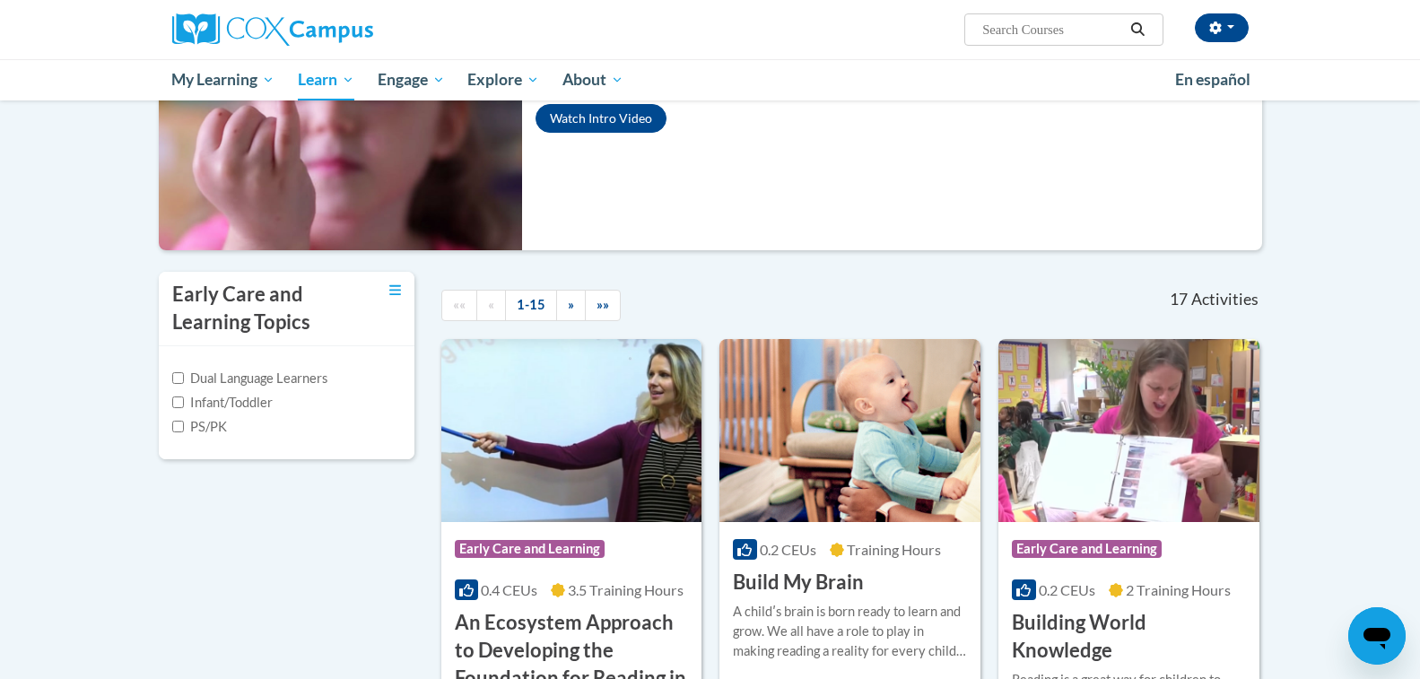
scroll to position [323, 0]
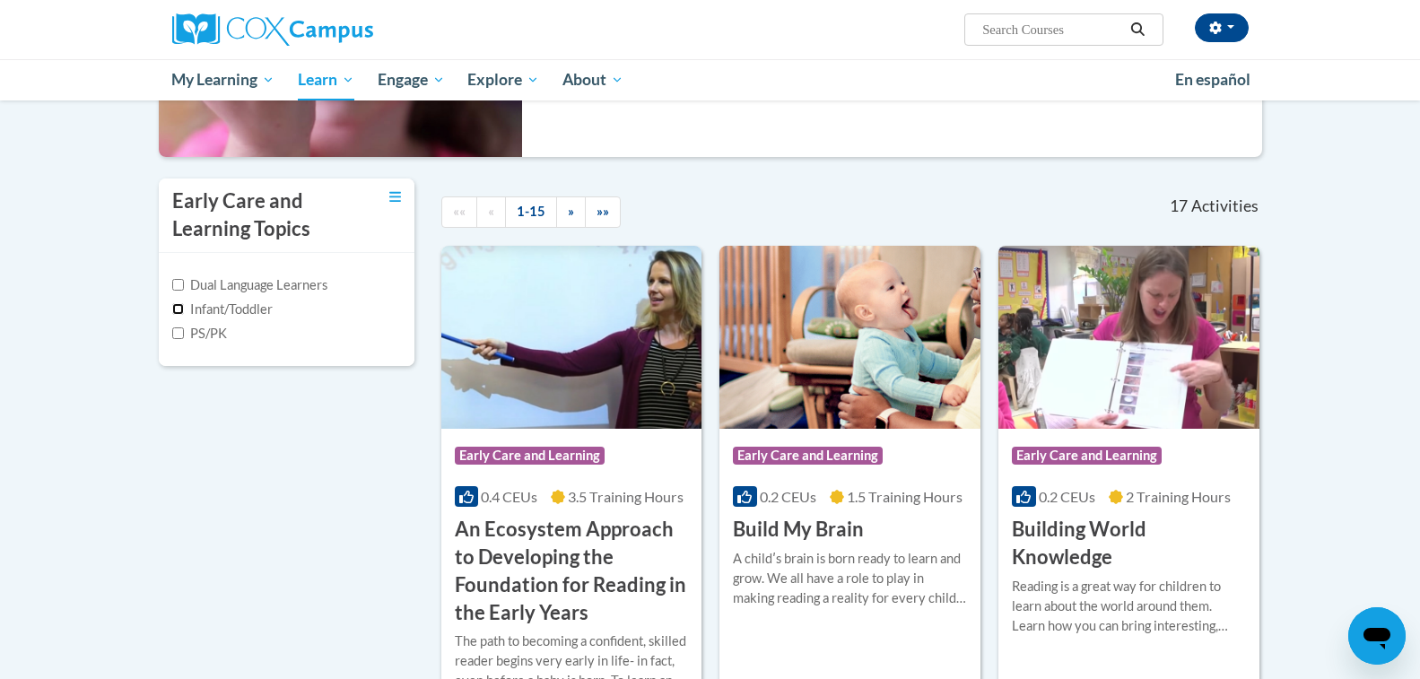
click at [180, 309] on input "Infant/Toddler" at bounding box center [178, 309] width 12 height 12
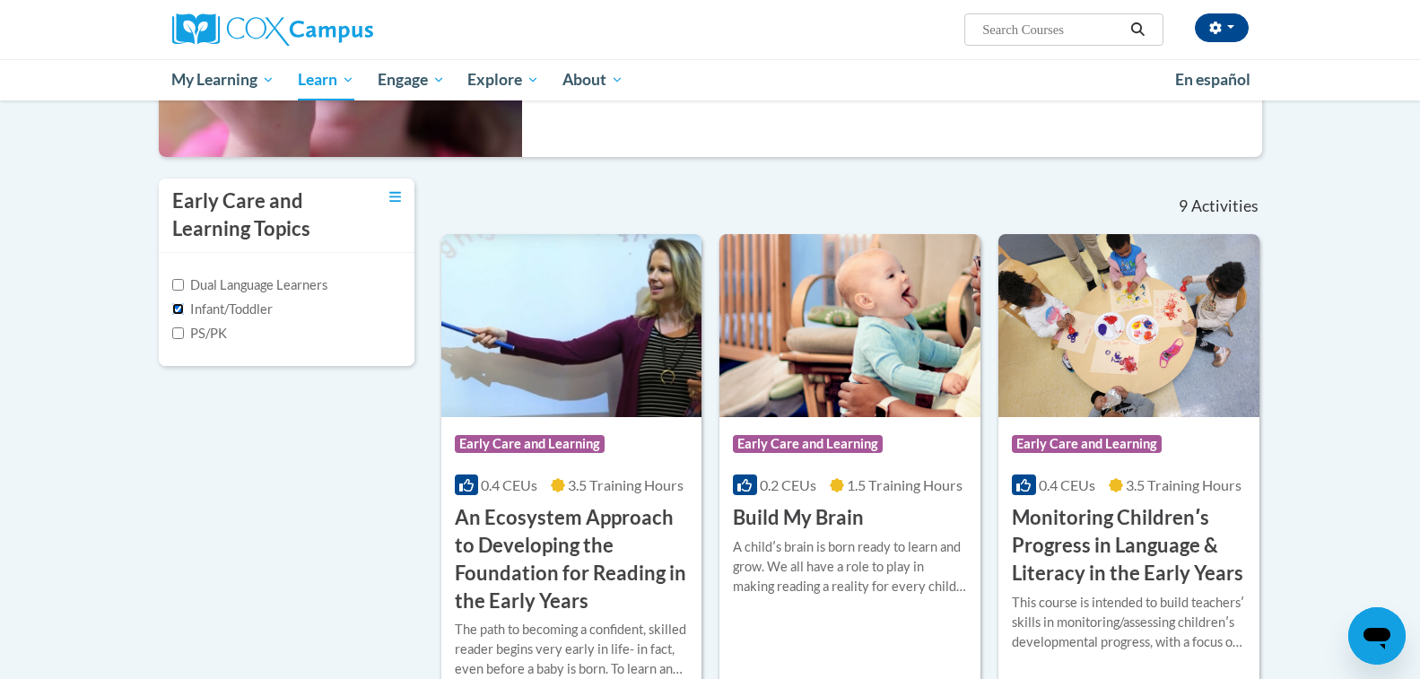
click at [180, 309] on input "Infant/Toddler" at bounding box center [178, 309] width 12 height 12
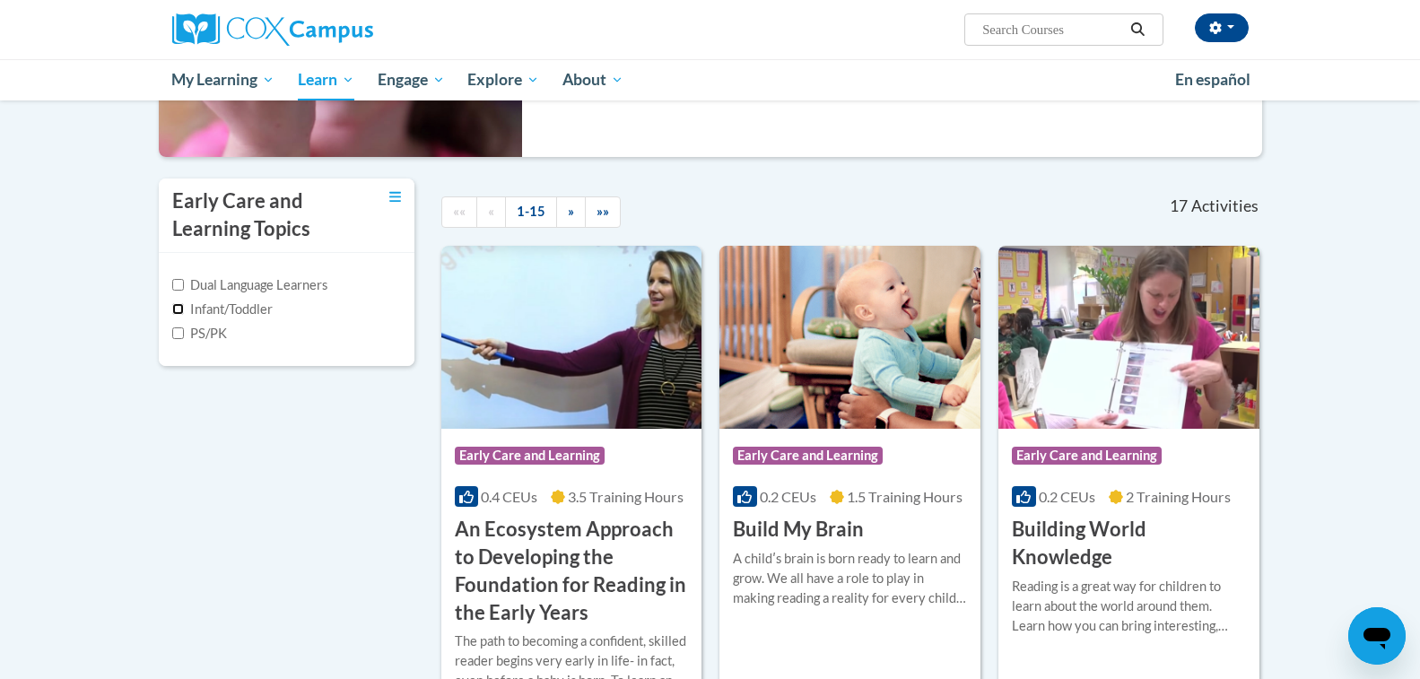
click at [178, 310] on input "Infant/Toddler" at bounding box center [178, 309] width 12 height 12
checkbox input "true"
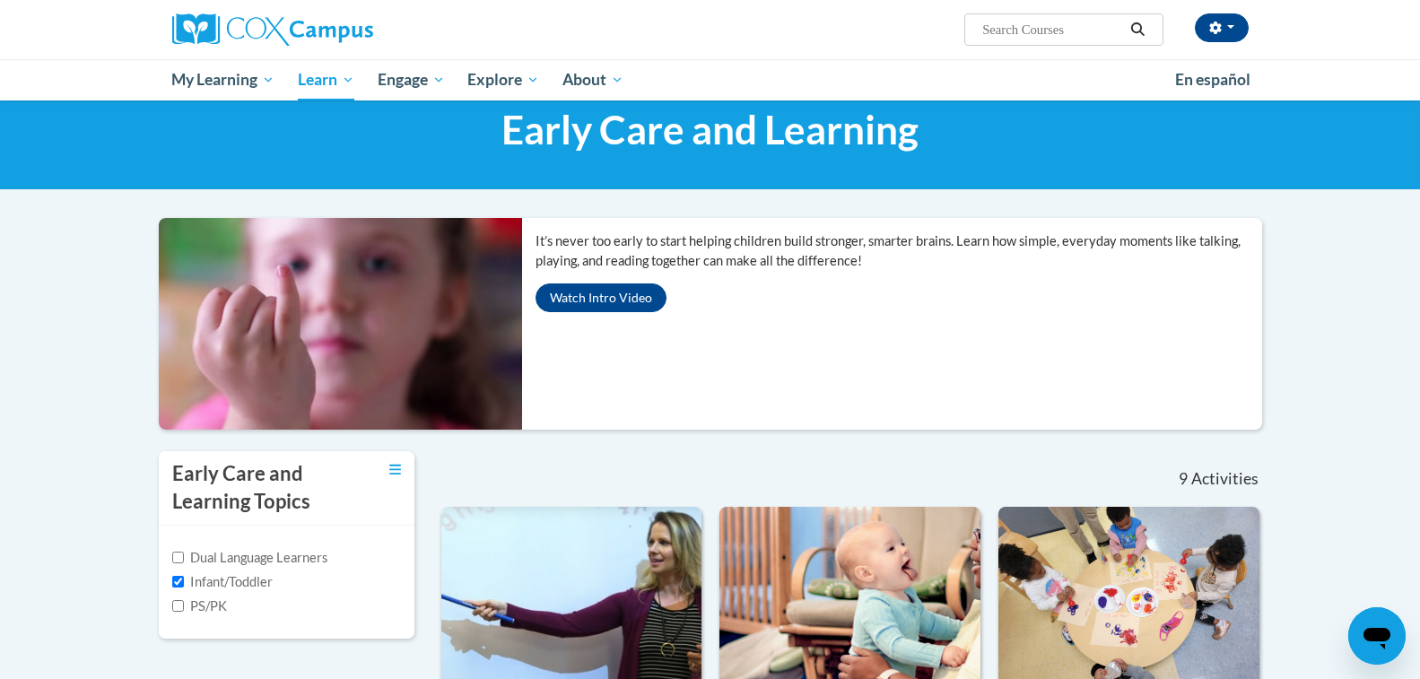
scroll to position [36, 0]
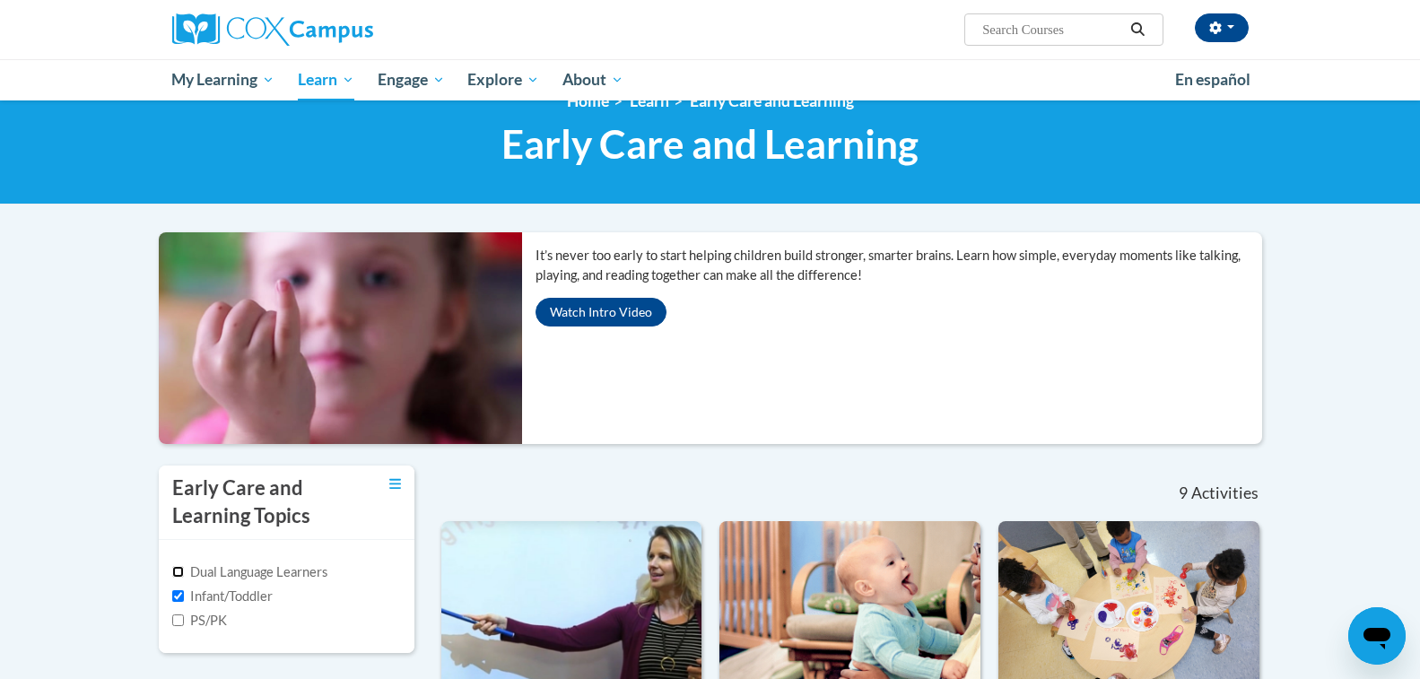
click at [179, 570] on input "Dual Language Learners" at bounding box center [178, 572] width 12 height 12
checkbox input "true"
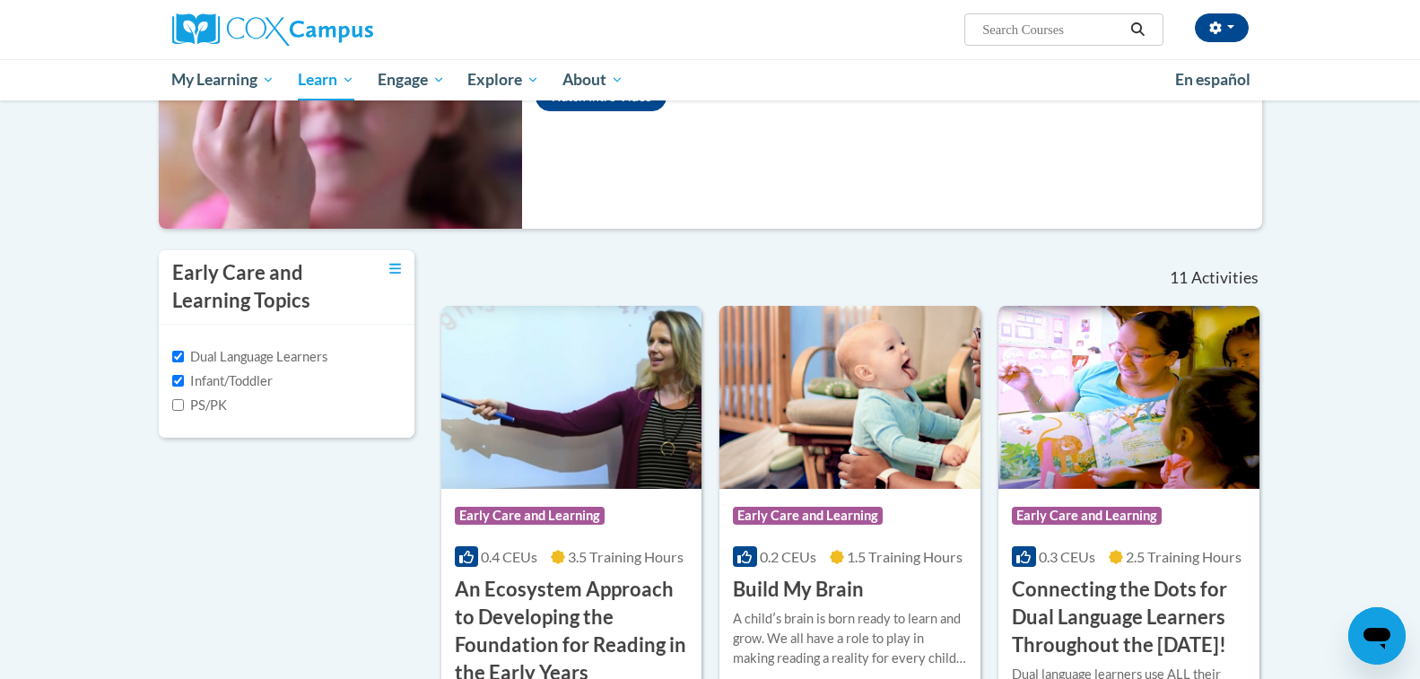
scroll to position [287, 0]
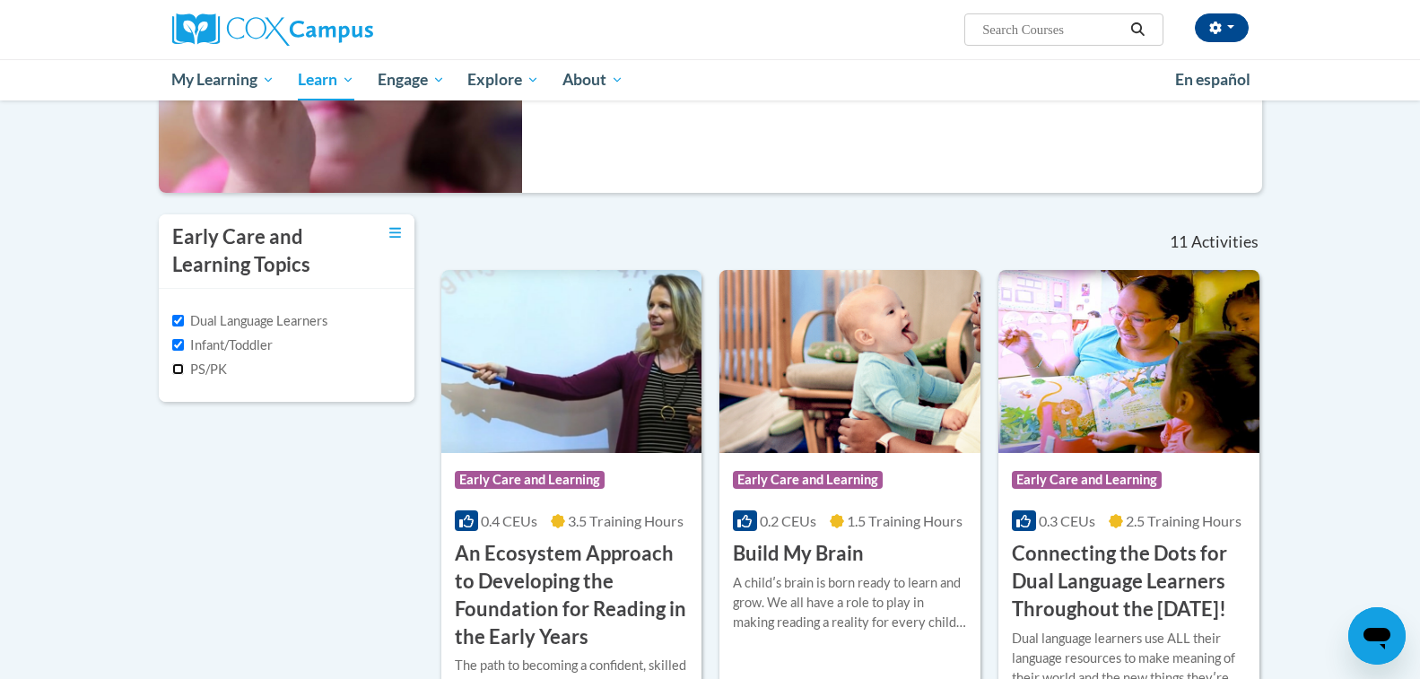
click at [175, 373] on input "PS/PK" at bounding box center [178, 369] width 12 height 12
checkbox input "true"
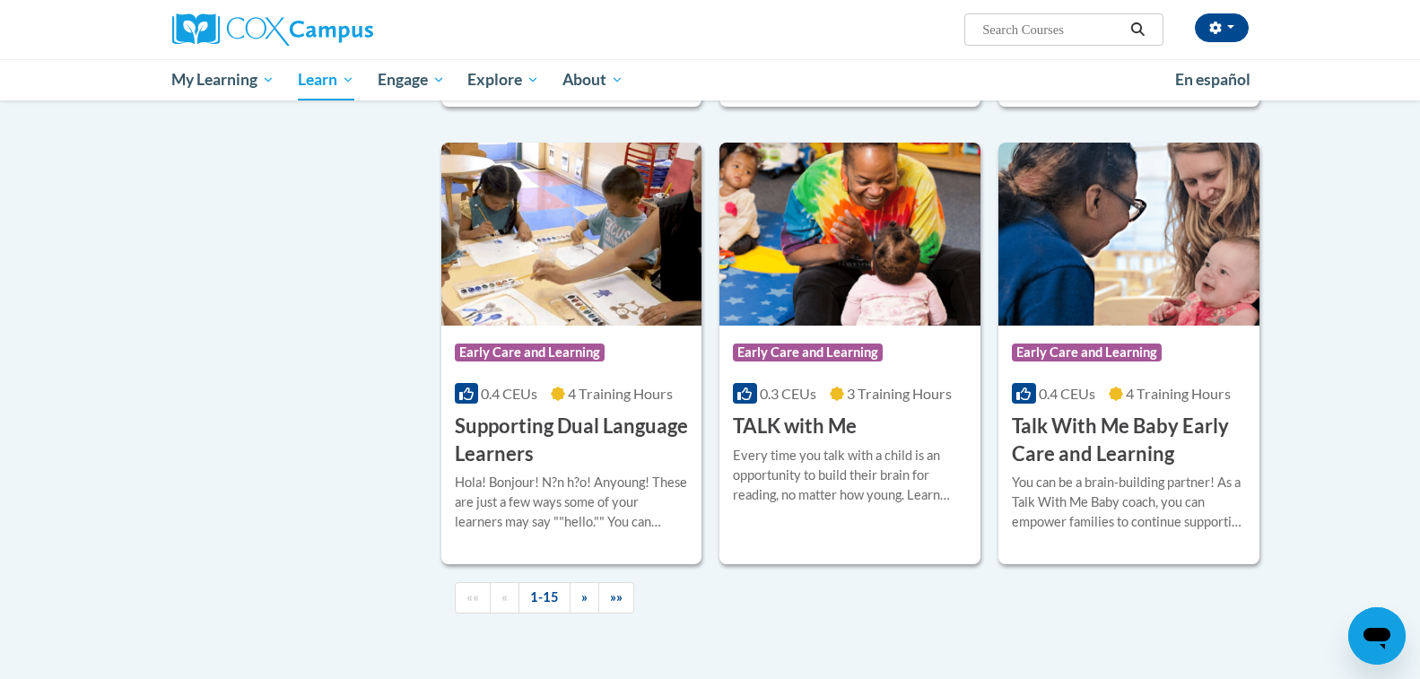
scroll to position [2404, 0]
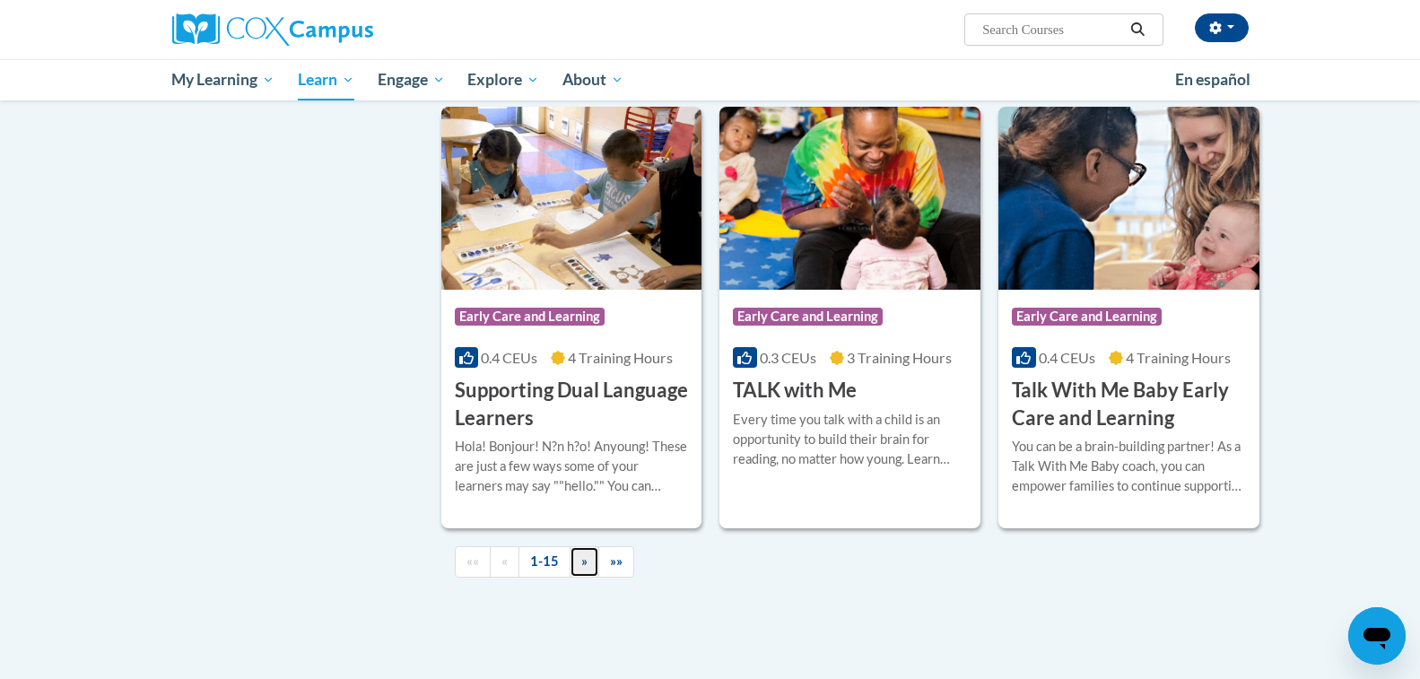
click at [593, 578] on link "»" at bounding box center [585, 561] width 30 height 31
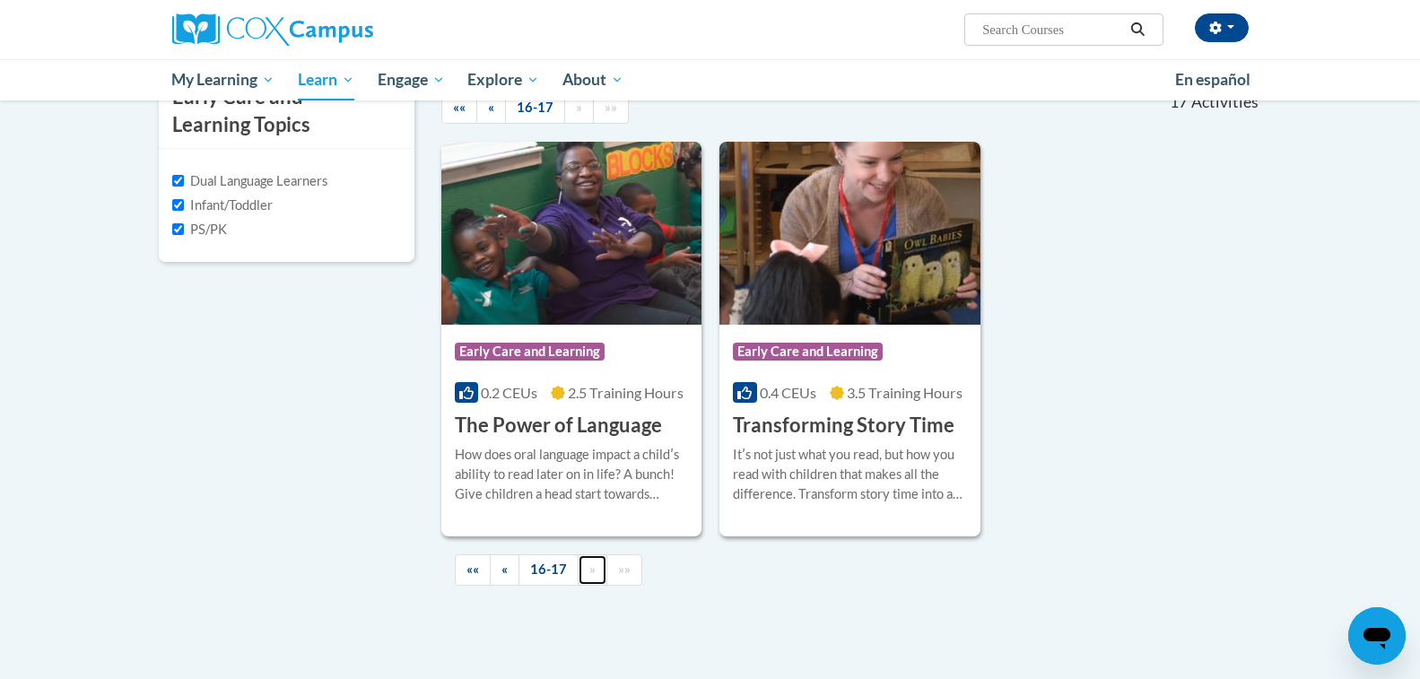
scroll to position [360, 0]
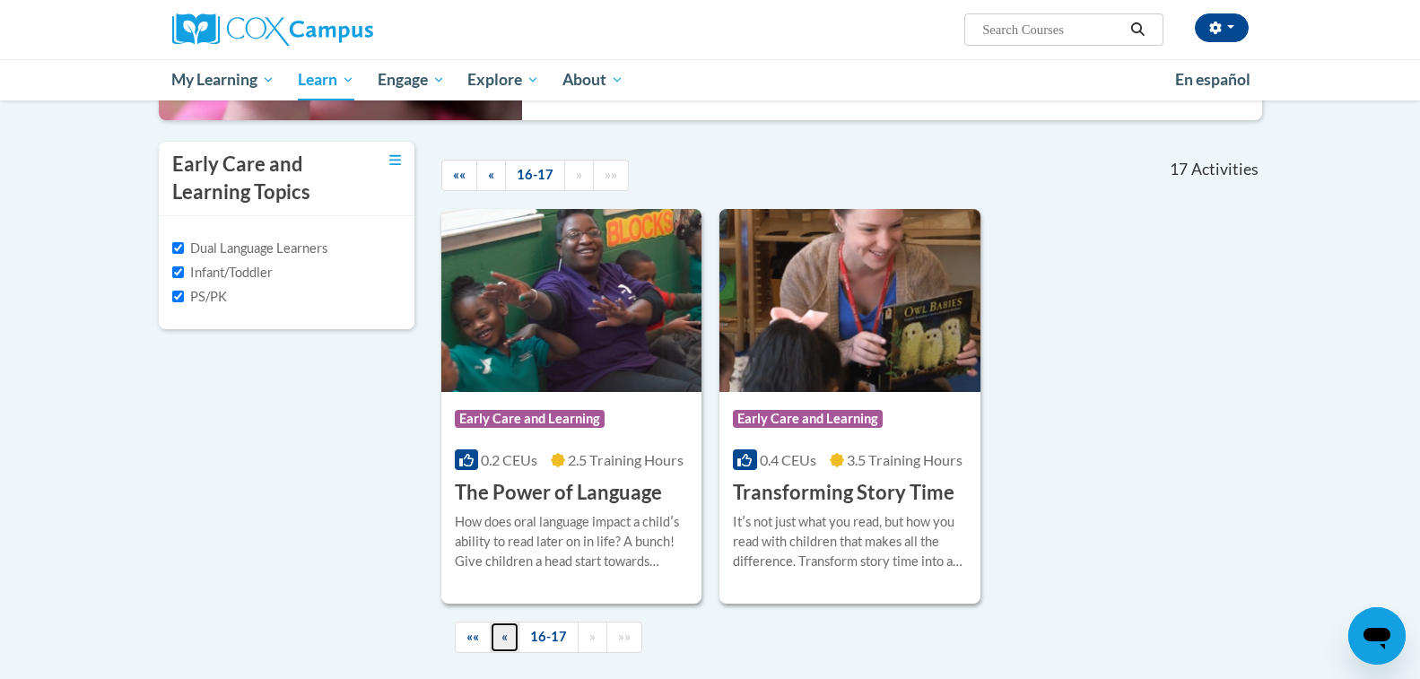
click at [494, 633] on link "«" at bounding box center [505, 637] width 30 height 31
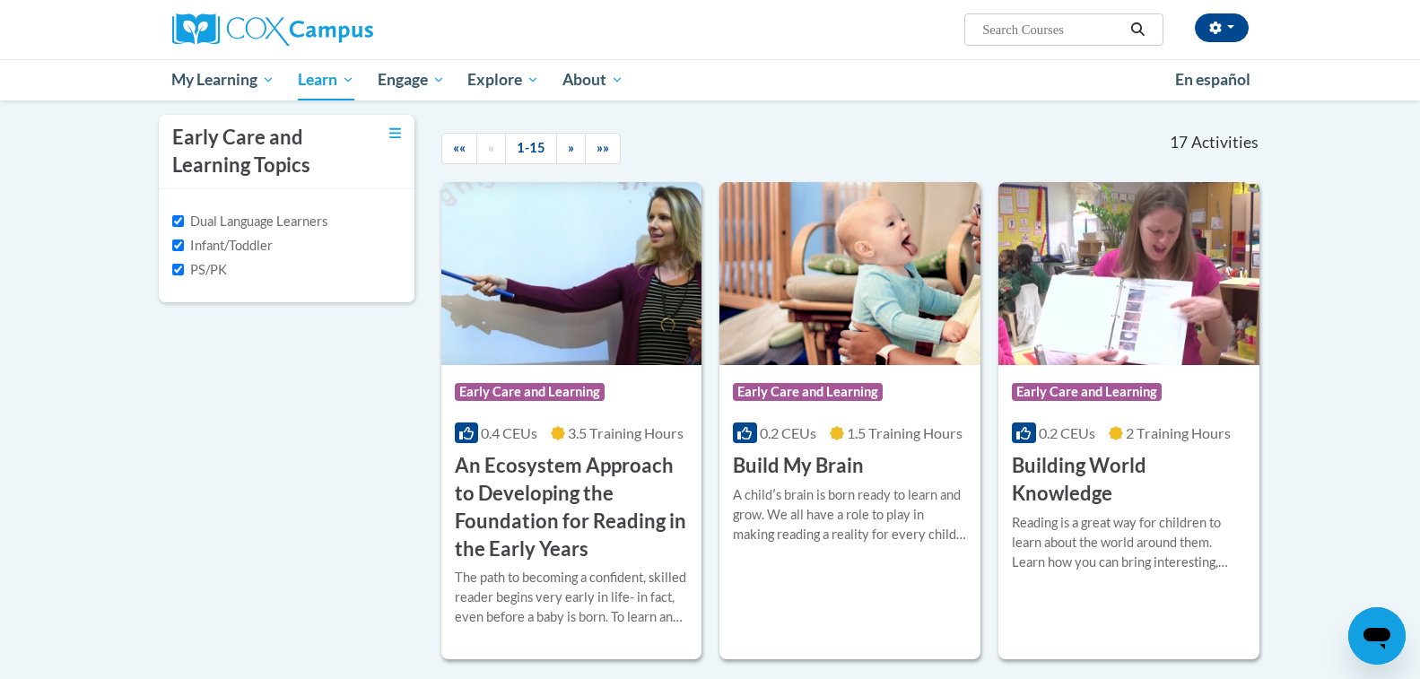
scroll to position [396, 0]
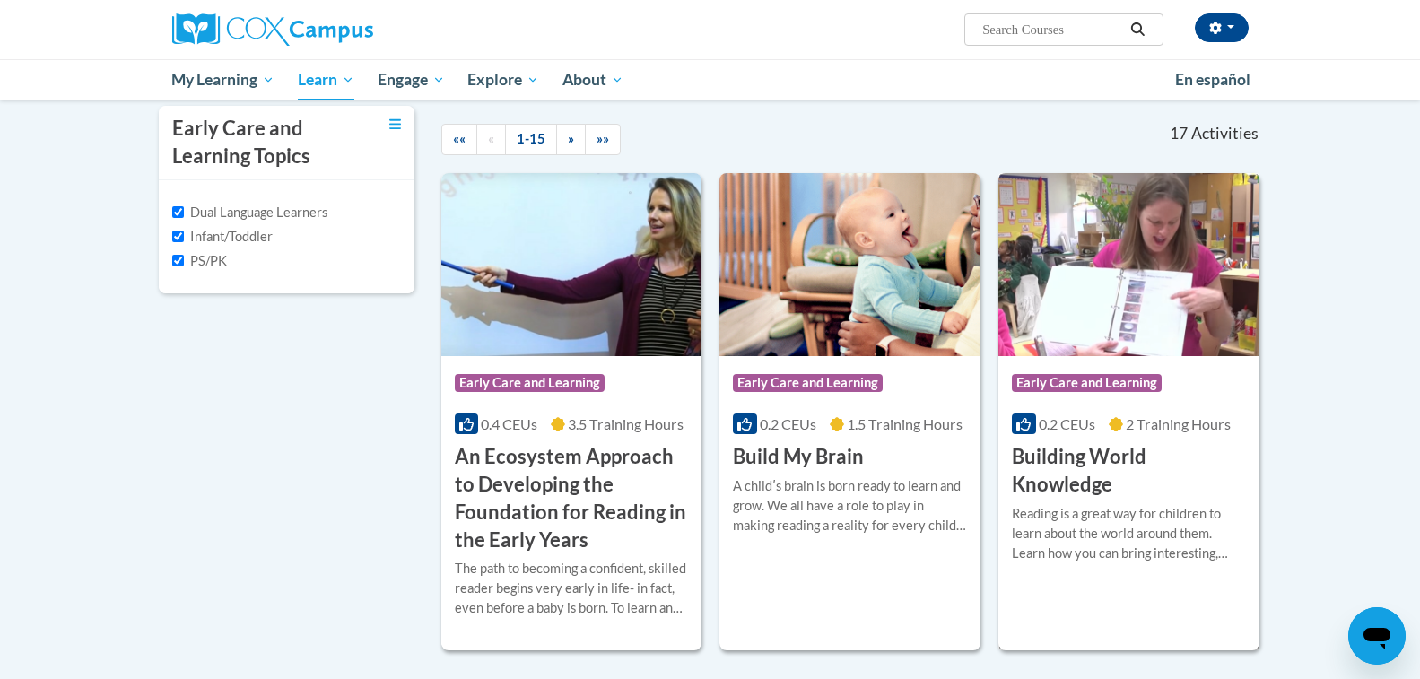
click at [1119, 341] on img at bounding box center [1128, 264] width 261 height 183
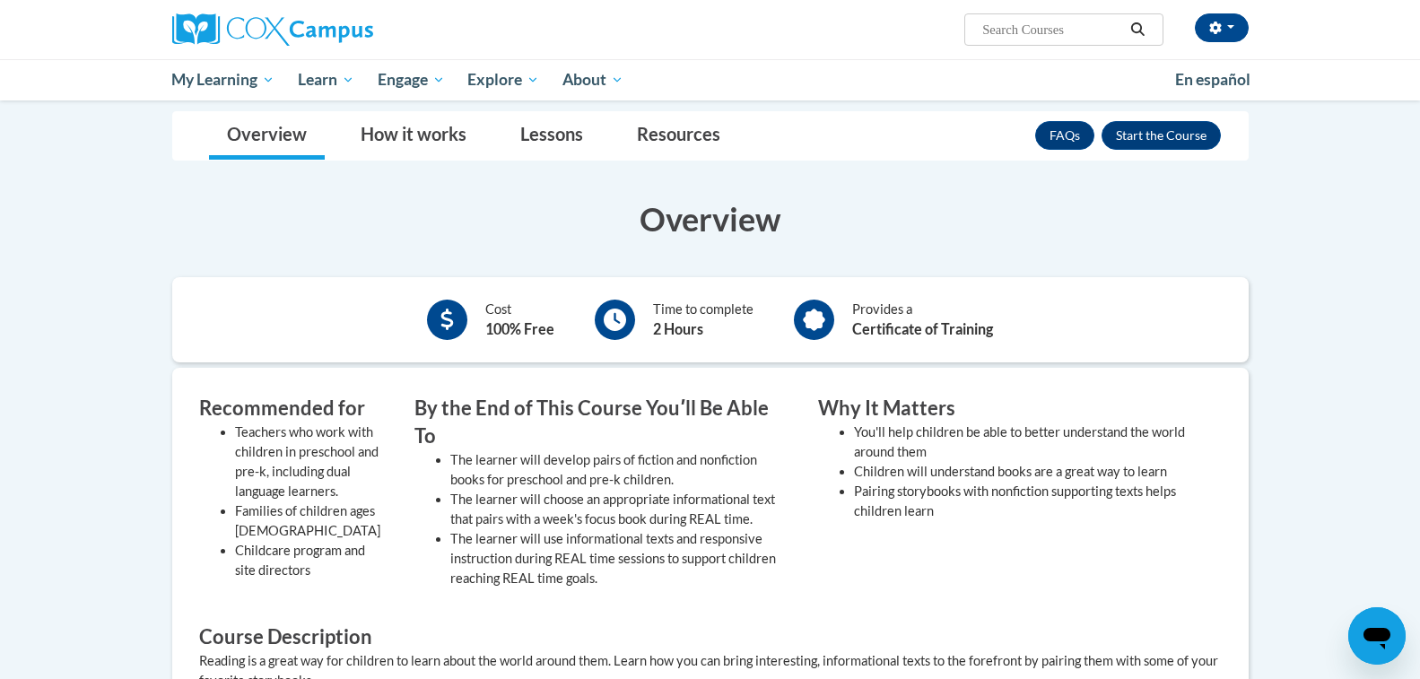
scroll to position [251, 0]
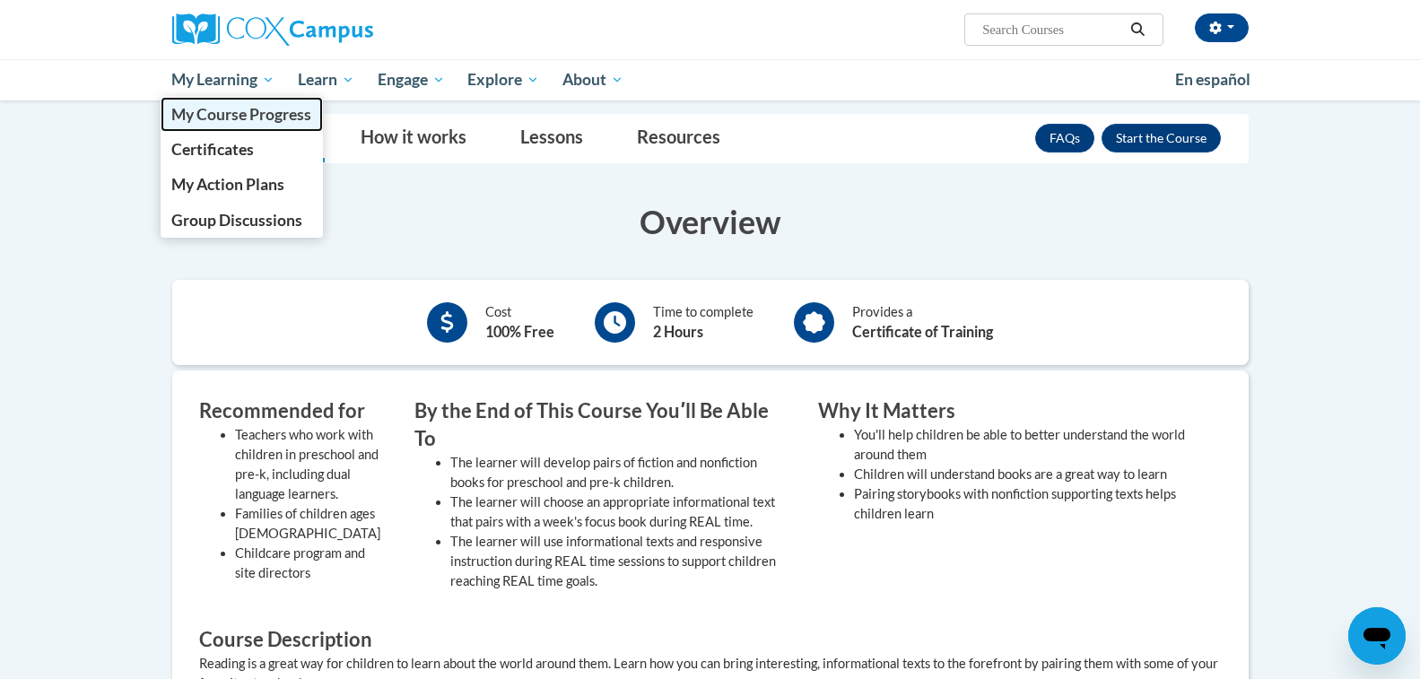
click at [263, 118] on span "My Course Progress" at bounding box center [241, 114] width 140 height 19
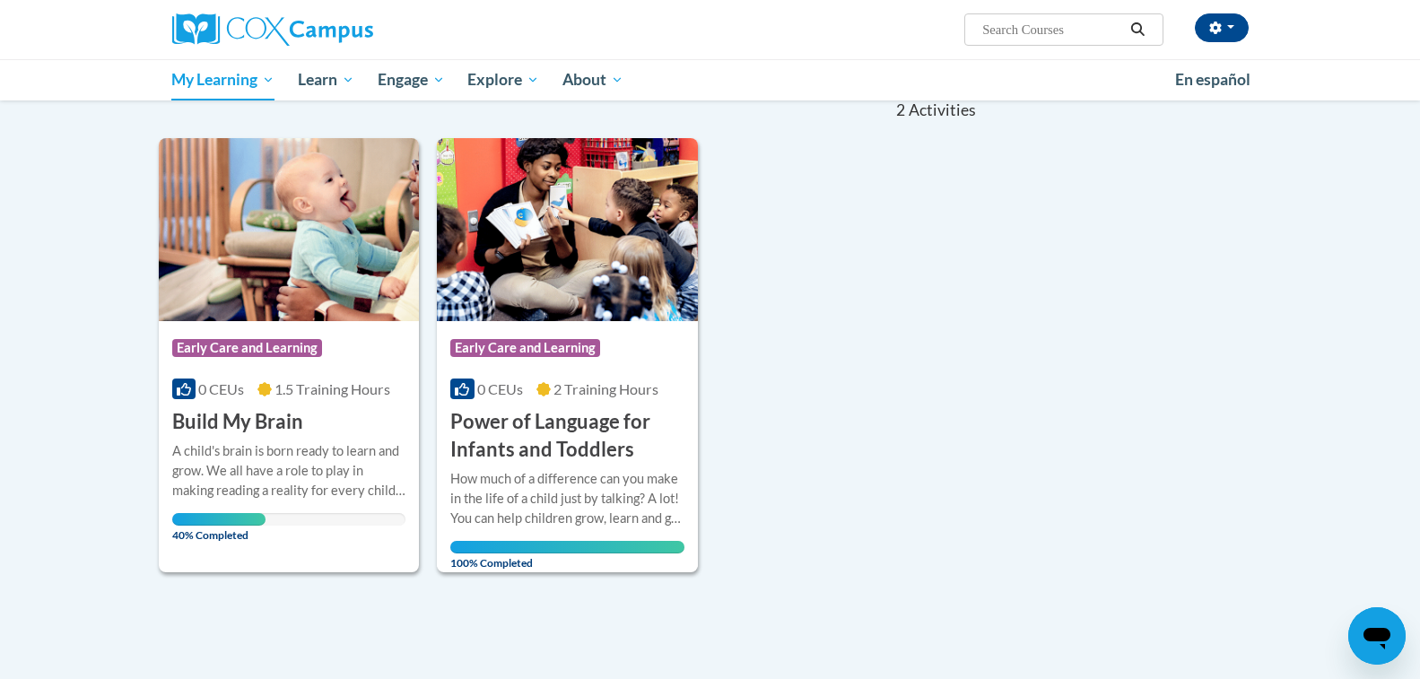
scroll to position [215, 0]
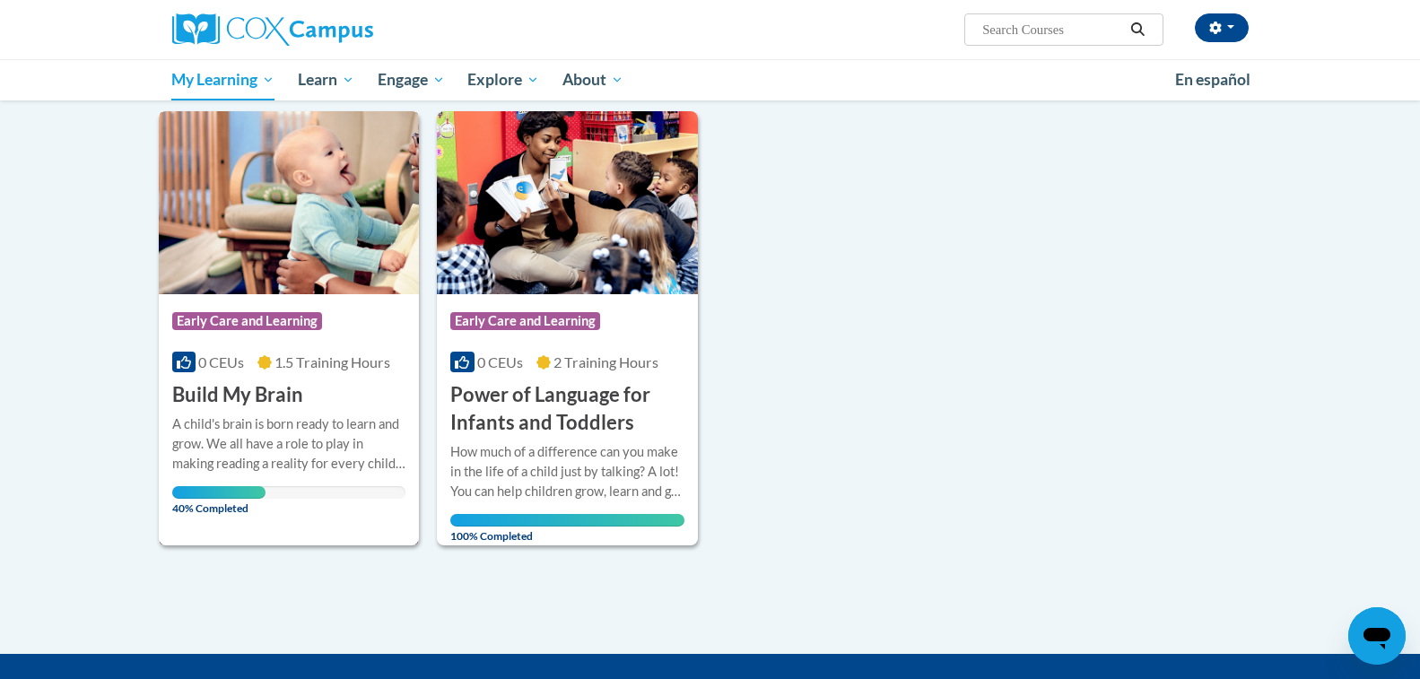
click at [317, 276] on img at bounding box center [289, 202] width 261 height 183
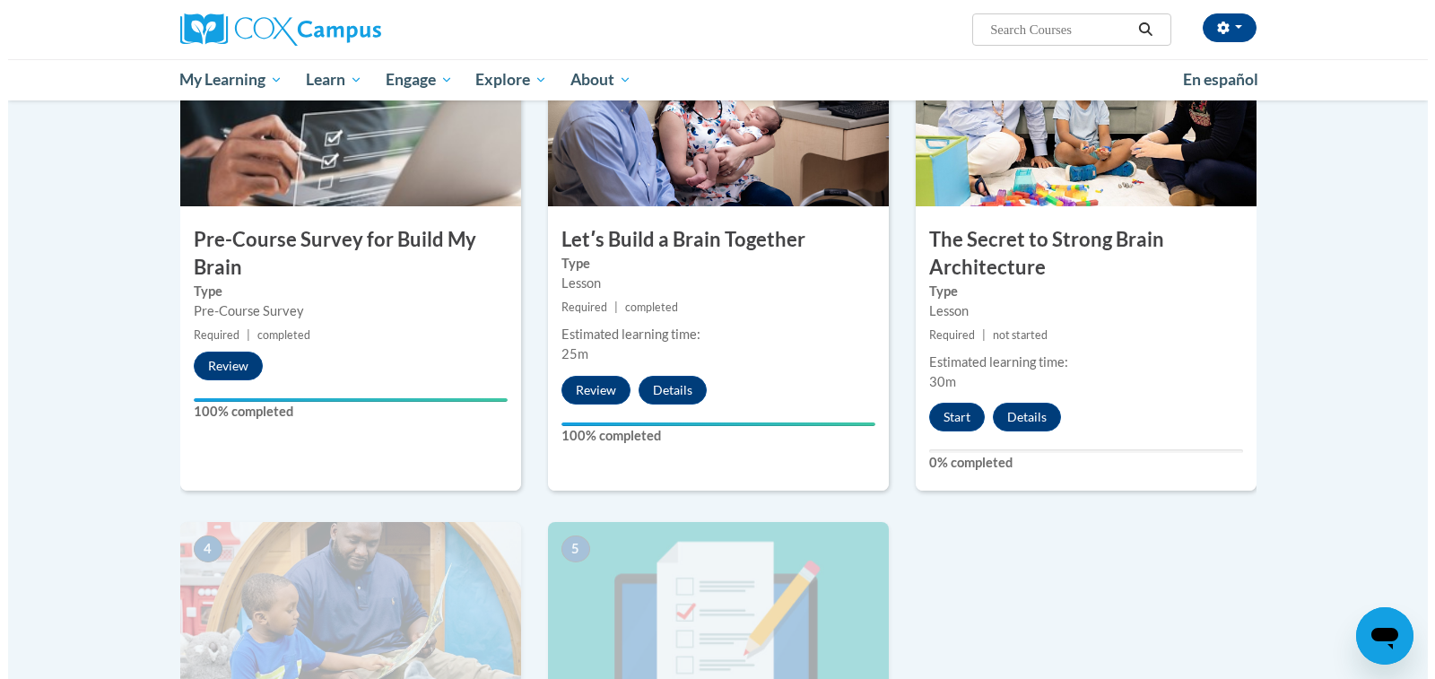
scroll to position [287, 0]
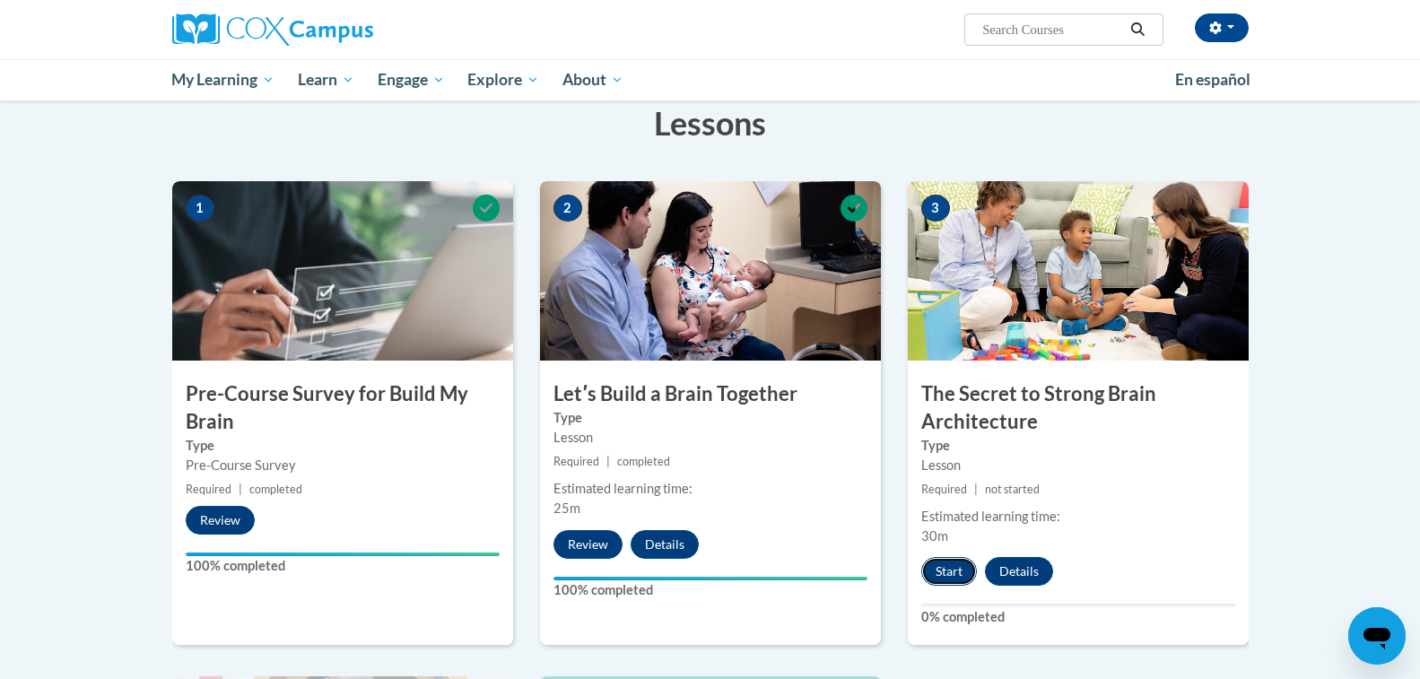
click at [956, 564] on button "Start" at bounding box center [949, 571] width 56 height 29
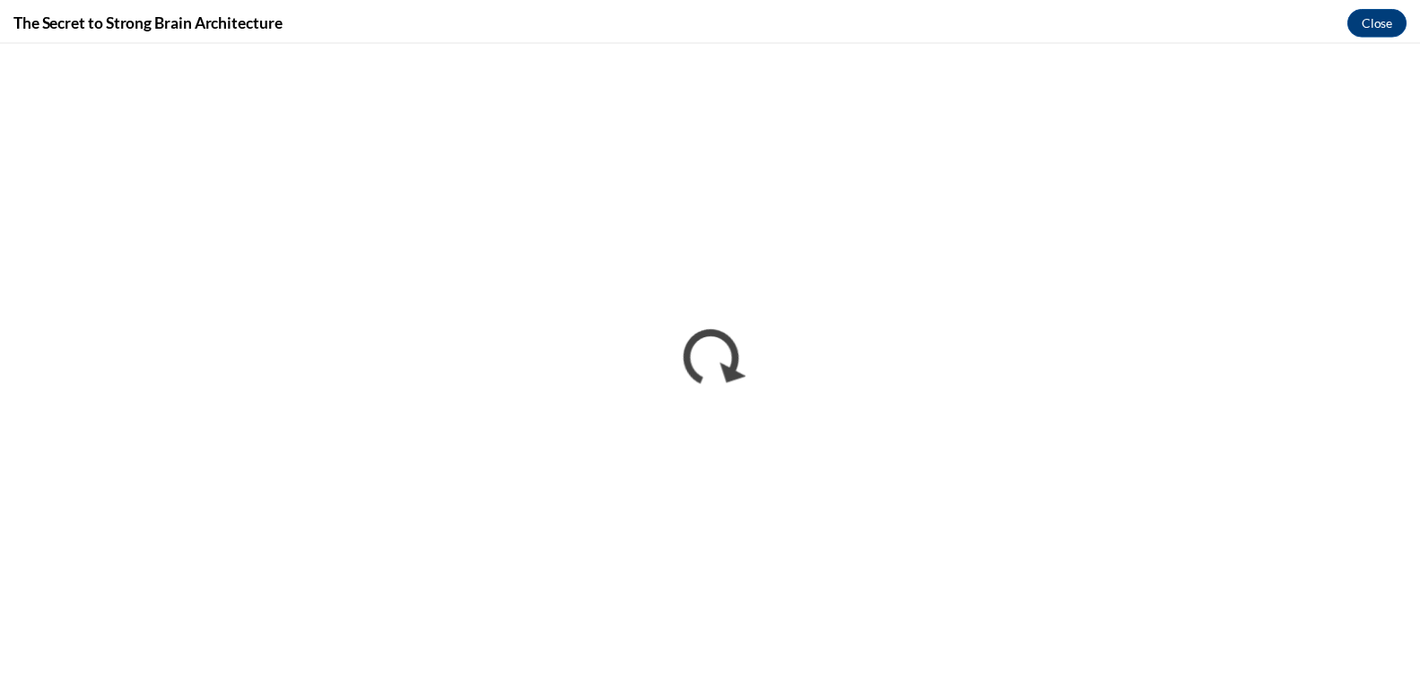
scroll to position [0, 0]
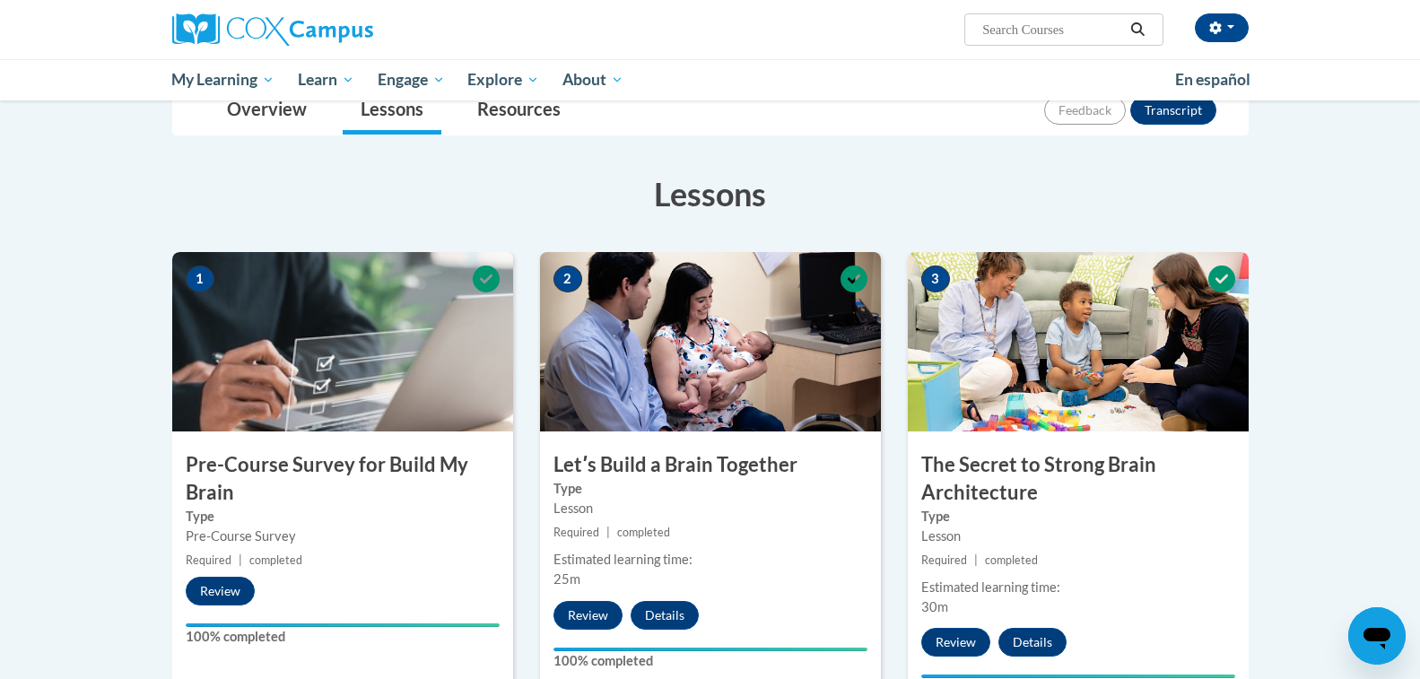
scroll to position [323, 0]
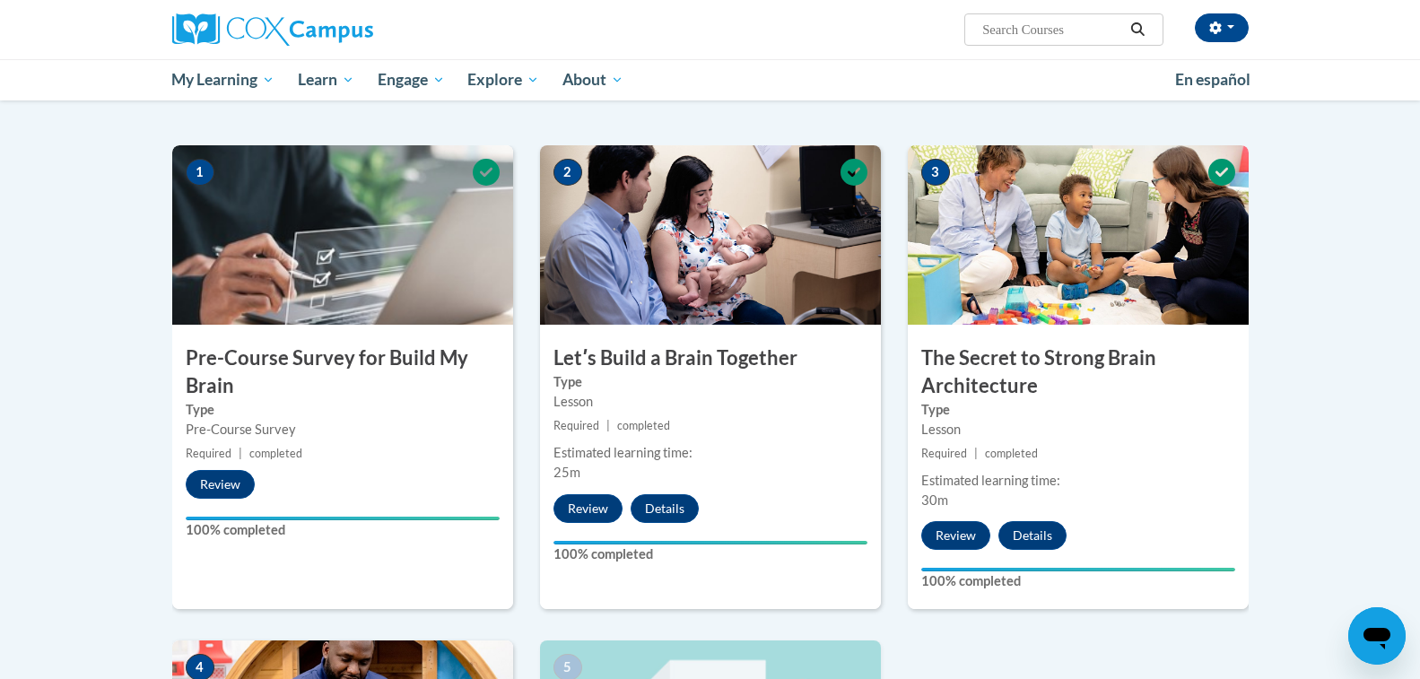
click at [828, 291] on img at bounding box center [710, 234] width 341 height 179
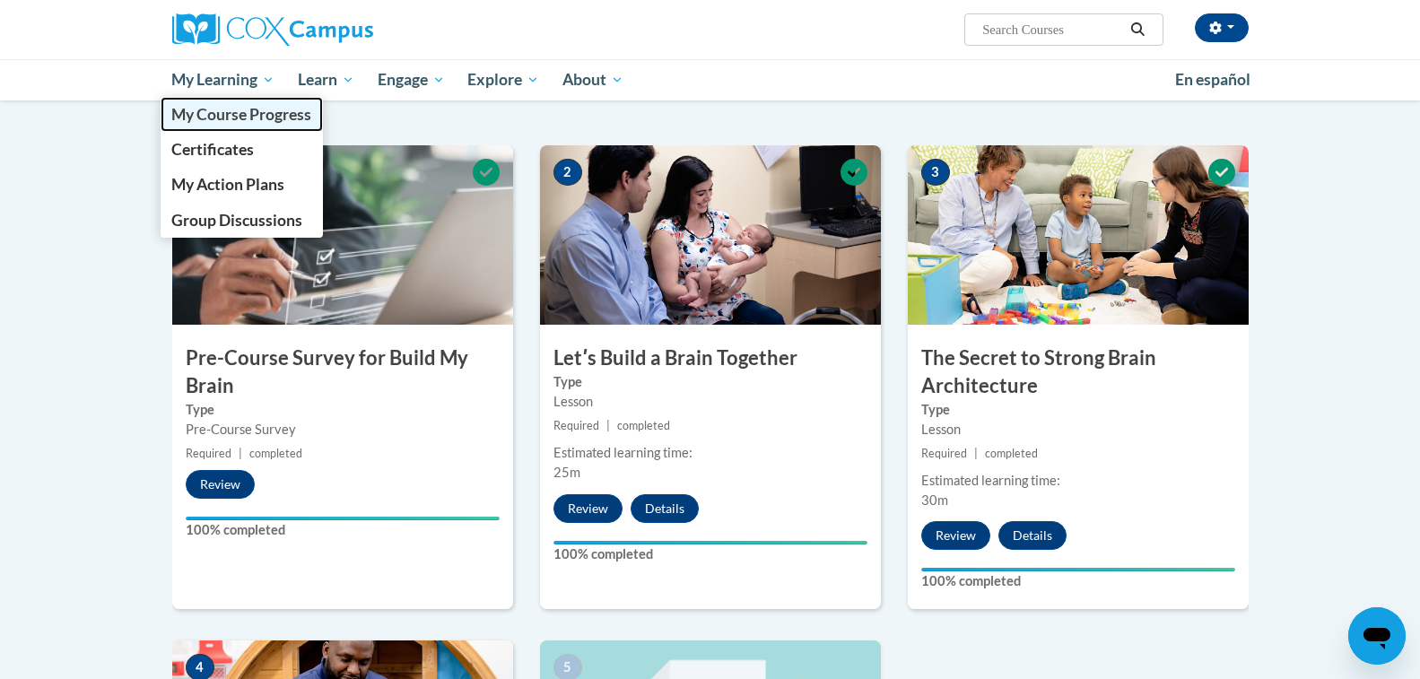
click at [256, 110] on span "My Course Progress" at bounding box center [241, 114] width 140 height 19
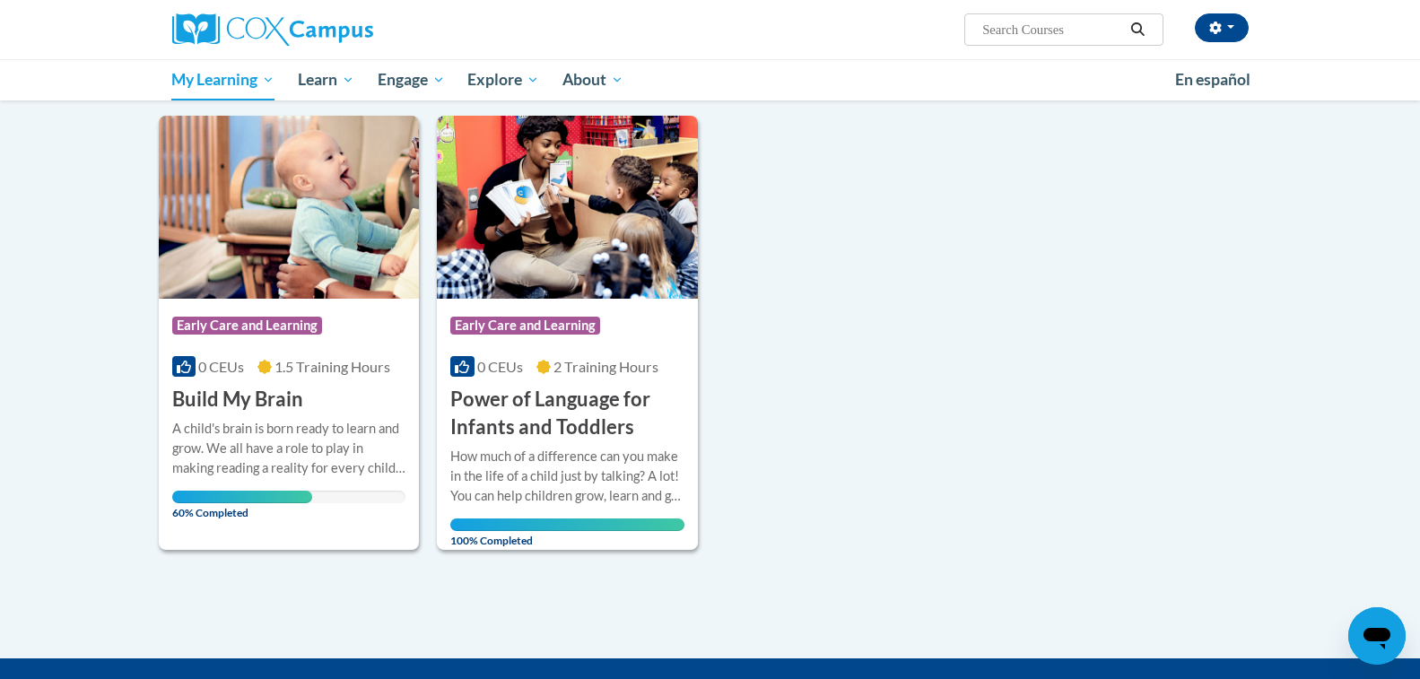
scroll to position [251, 0]
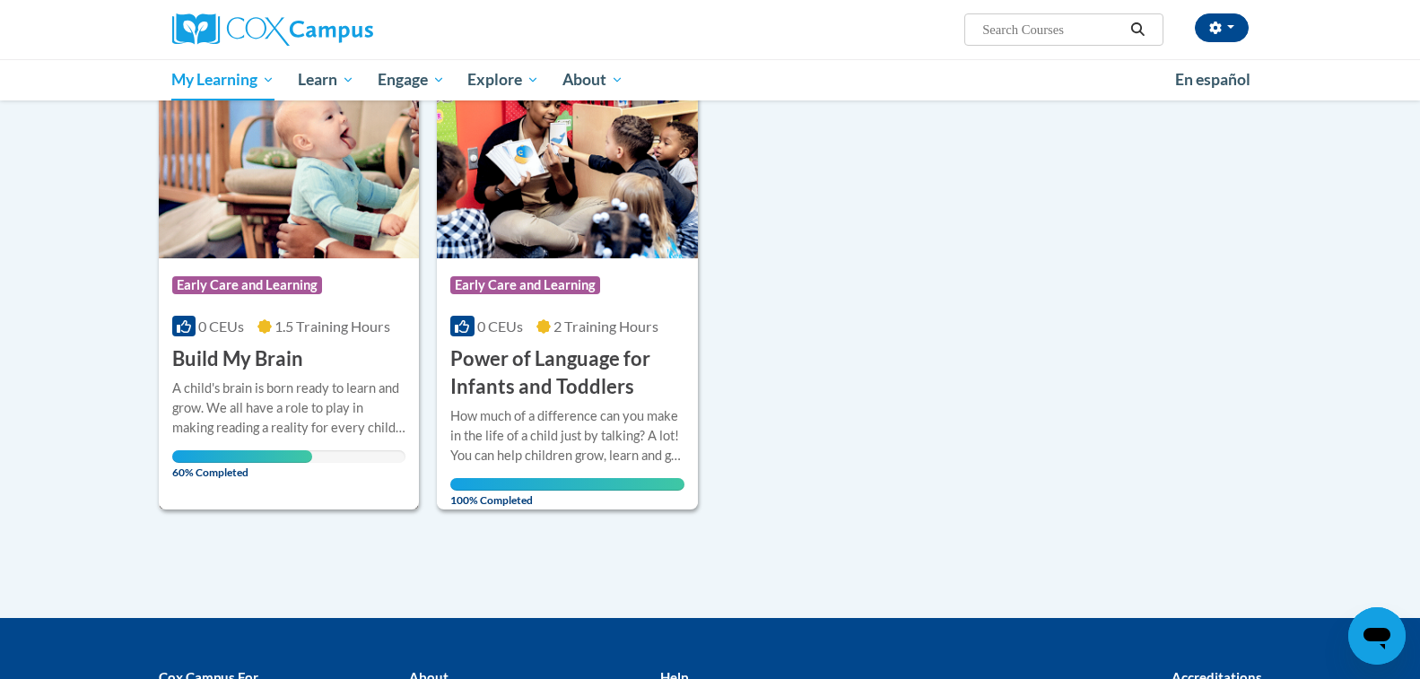
click at [383, 244] on img at bounding box center [289, 166] width 261 height 183
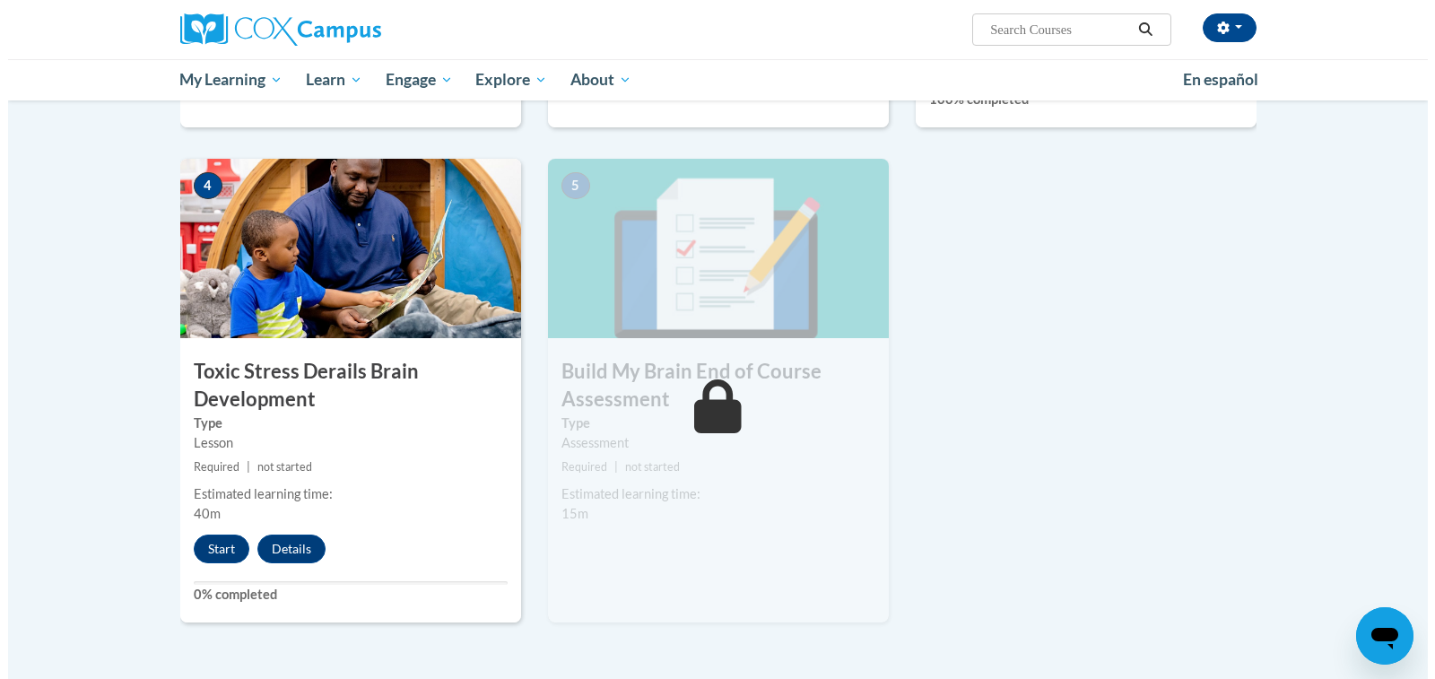
scroll to position [845, 0]
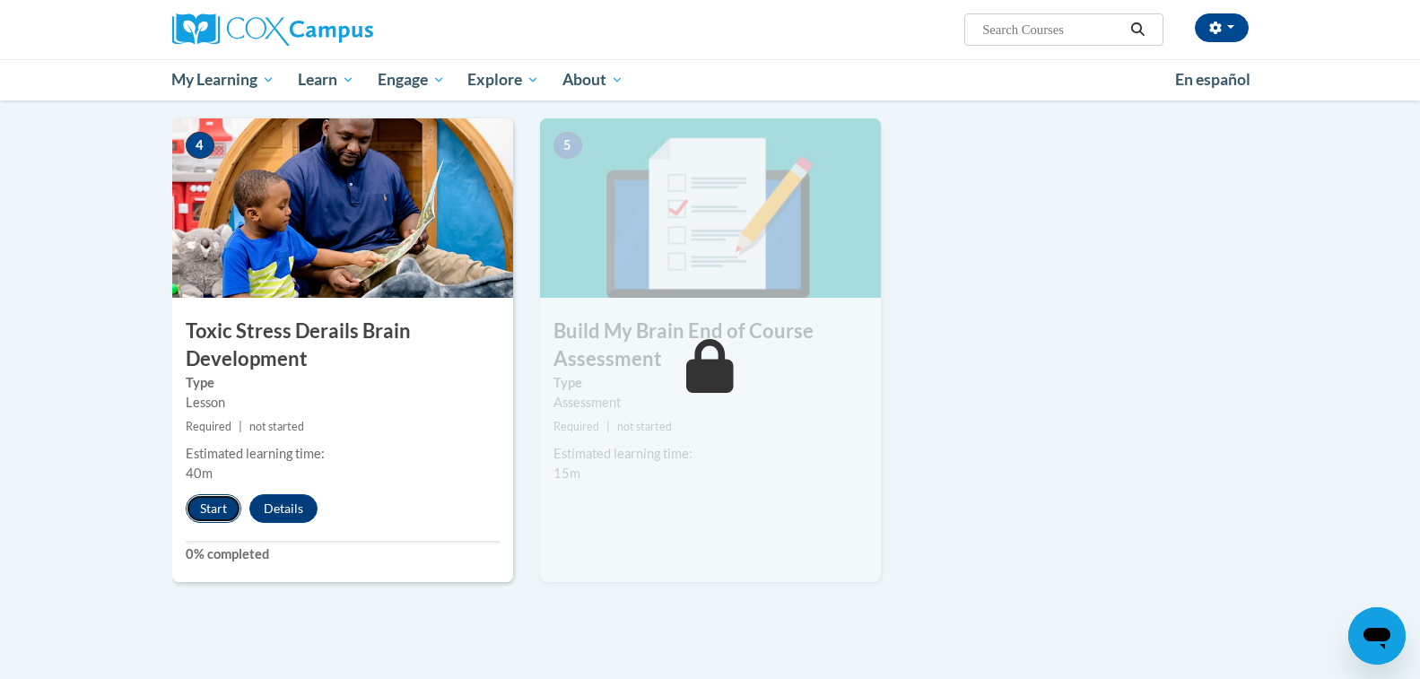
click at [199, 505] on button "Start" at bounding box center [214, 508] width 56 height 29
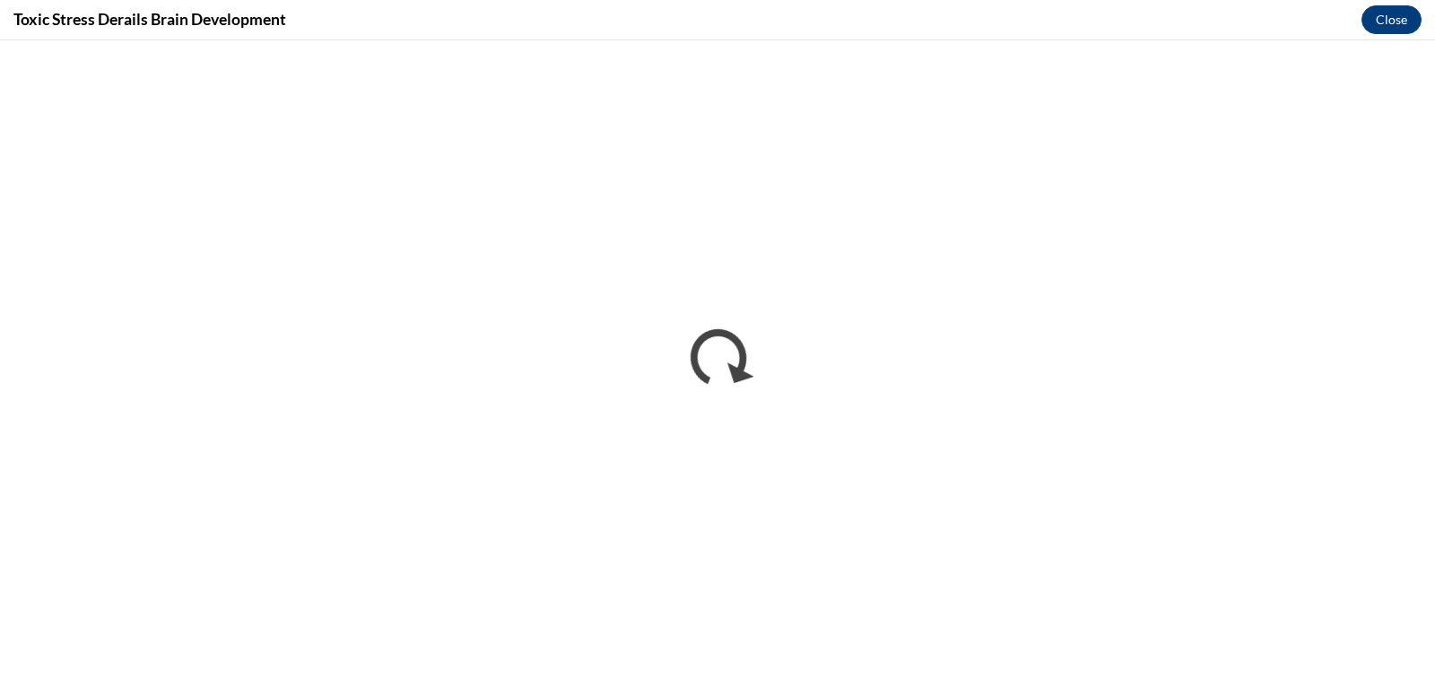
scroll to position [0, 0]
